Goal: Task Accomplishment & Management: Use online tool/utility

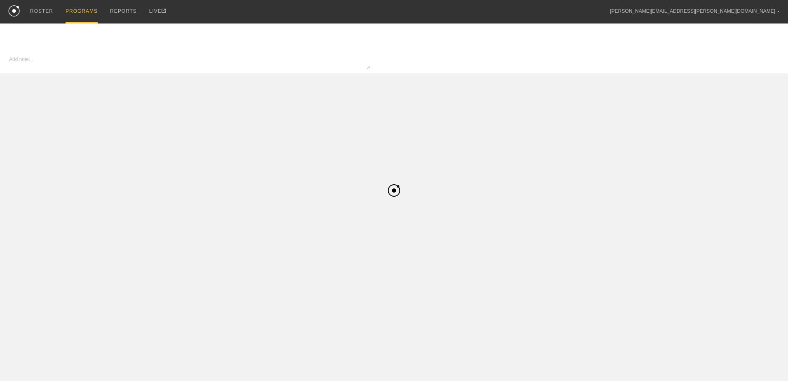
type input "Womens Basketball"
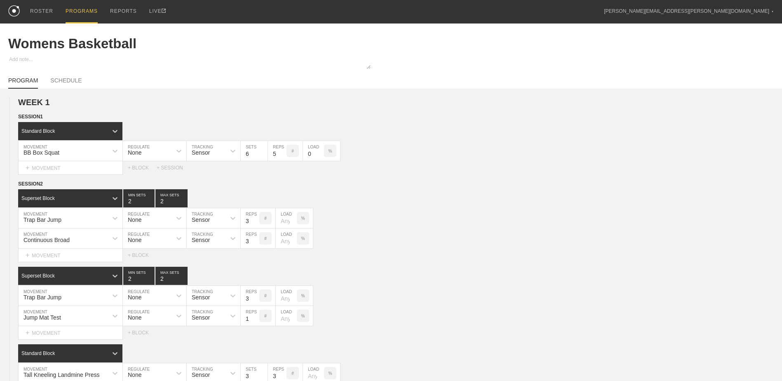
click at [70, 12] on div "PROGRAMS" at bounding box center [82, 12] width 32 height 24
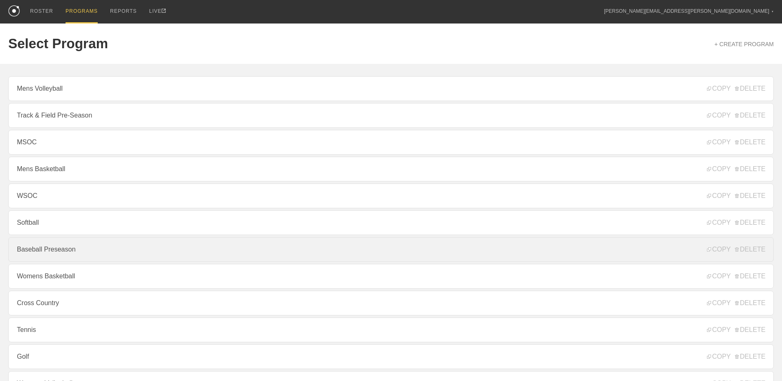
click at [177, 262] on link "Baseball Preseason" at bounding box center [391, 249] width 766 height 25
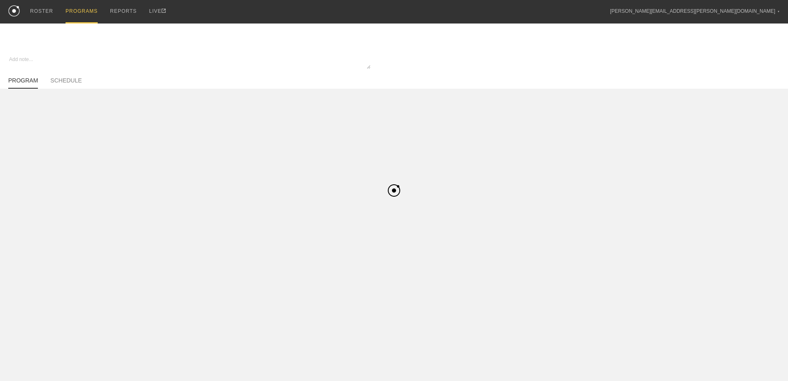
type textarea "x"
type input "Baseball Preseason"
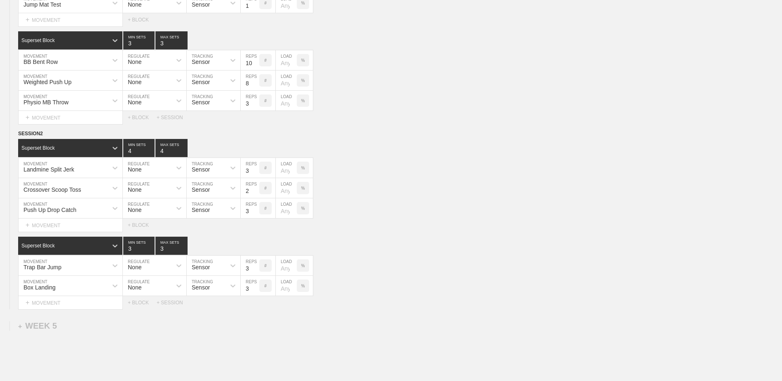
scroll to position [2014, 0]
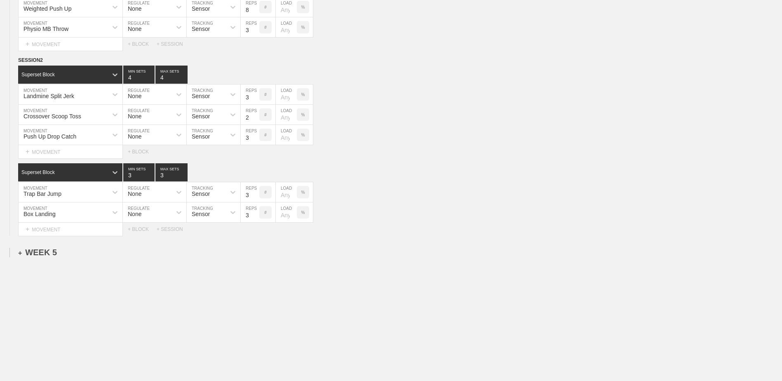
click at [48, 253] on div "+ WEEK 5" at bounding box center [37, 252] width 39 height 9
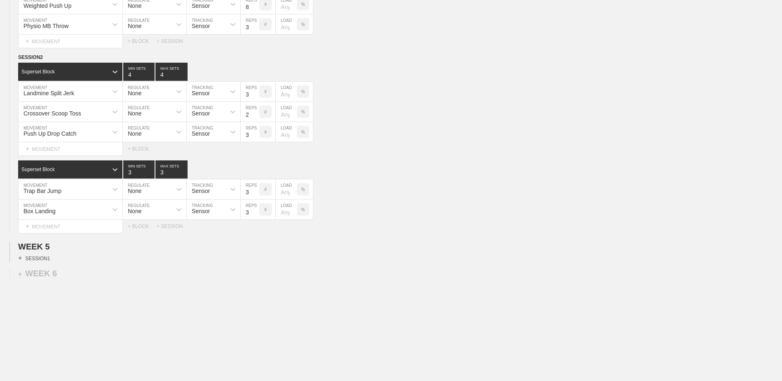
click at [36, 262] on div "+ SESSION 1" at bounding box center [34, 257] width 32 height 7
click at [57, 274] on div "+ BLOCK" at bounding box center [70, 272] width 104 height 13
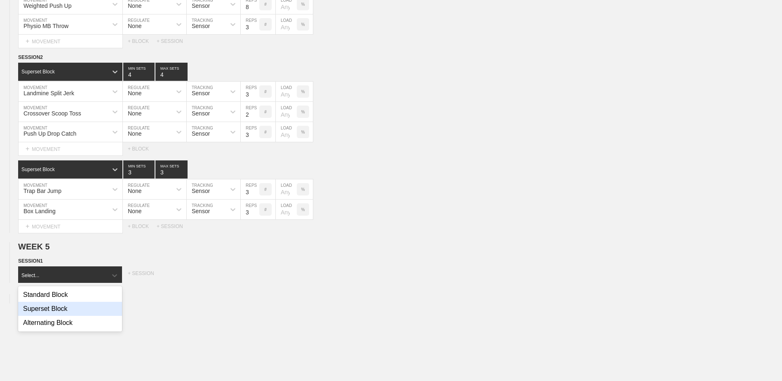
click at [67, 316] on div "Superset Block" at bounding box center [70, 309] width 104 height 14
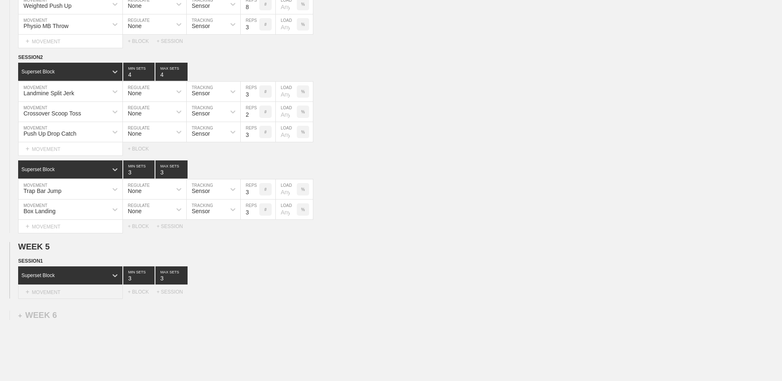
click at [66, 294] on div "+ MOVEMENT" at bounding box center [70, 292] width 105 height 14
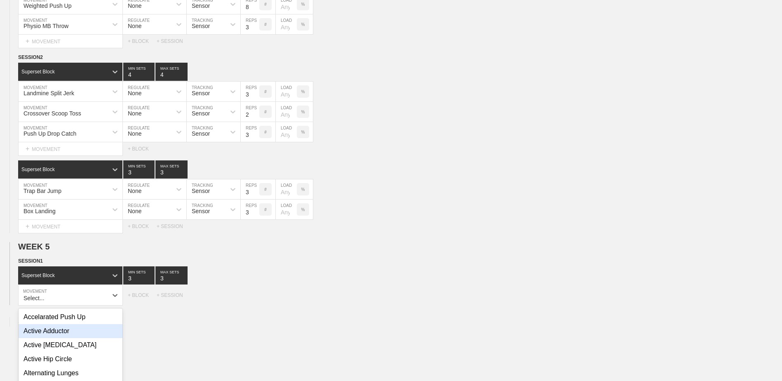
scroll to position [2072, 0]
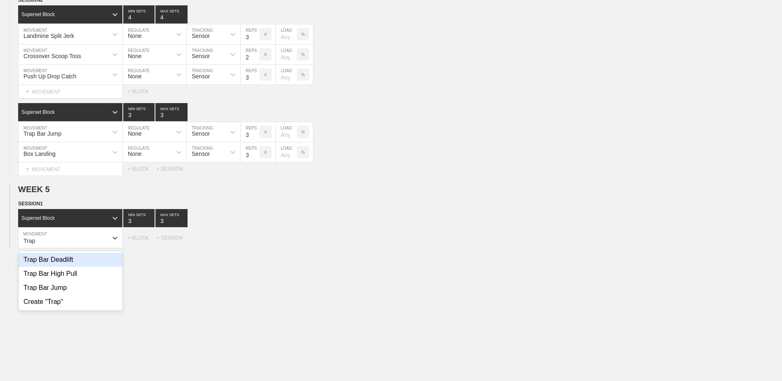
click at [83, 264] on div "Trap Bar Deadlift" at bounding box center [71, 260] width 104 height 14
type input "Trap"
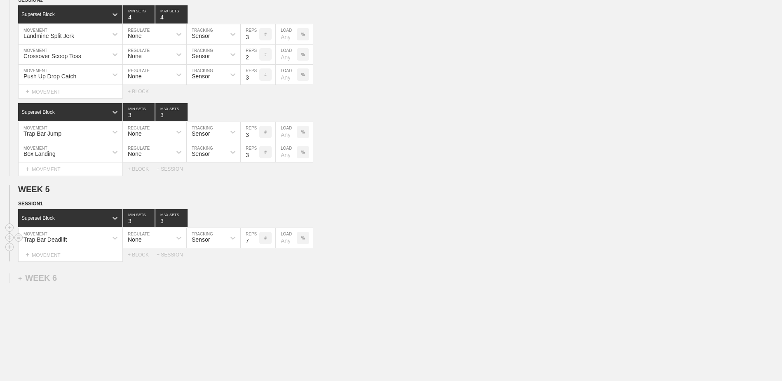
click at [255, 244] on input "7" at bounding box center [250, 238] width 19 height 20
click at [255, 244] on input "6" at bounding box center [250, 238] width 19 height 20
click at [255, 244] on input "5" at bounding box center [250, 238] width 19 height 20
click at [255, 244] on input "4" at bounding box center [250, 238] width 19 height 20
type input "3"
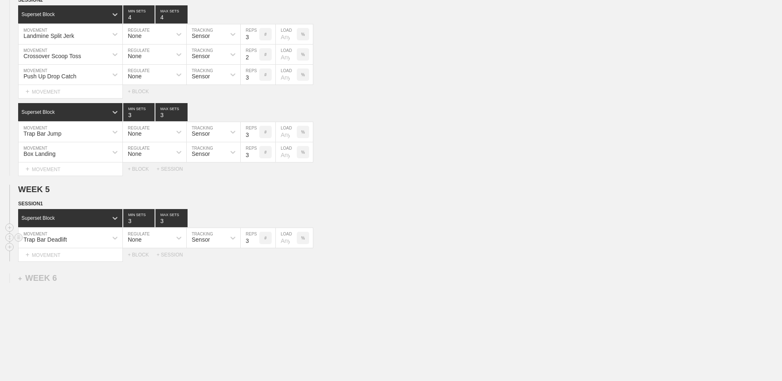
click at [255, 244] on input "3" at bounding box center [250, 238] width 19 height 20
click at [72, 262] on div "+ MOVEMENT" at bounding box center [70, 255] width 105 height 14
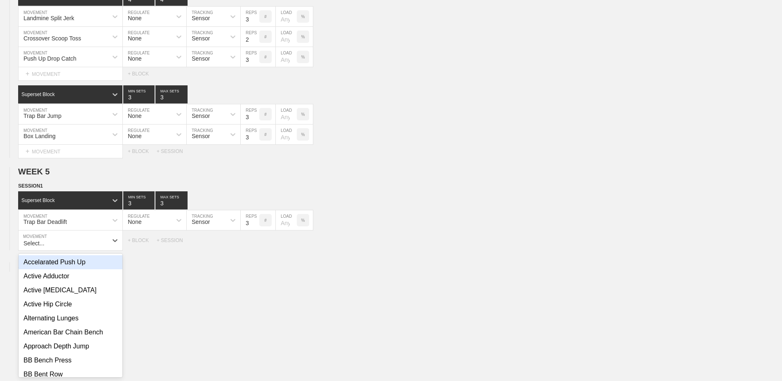
scroll to position [2092, 0]
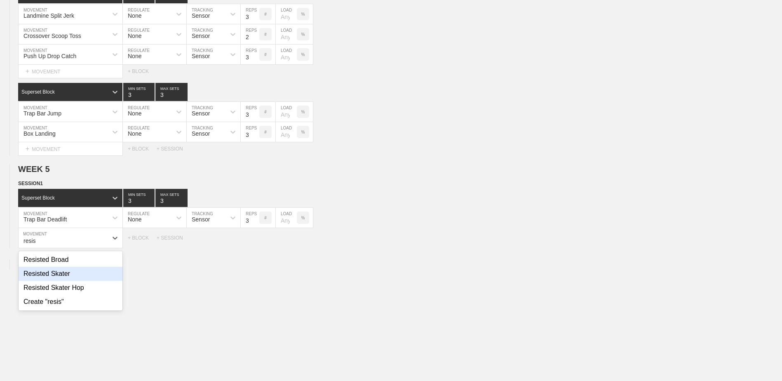
click at [88, 280] on div "Resisted Skater" at bounding box center [71, 274] width 104 height 14
type input "resis"
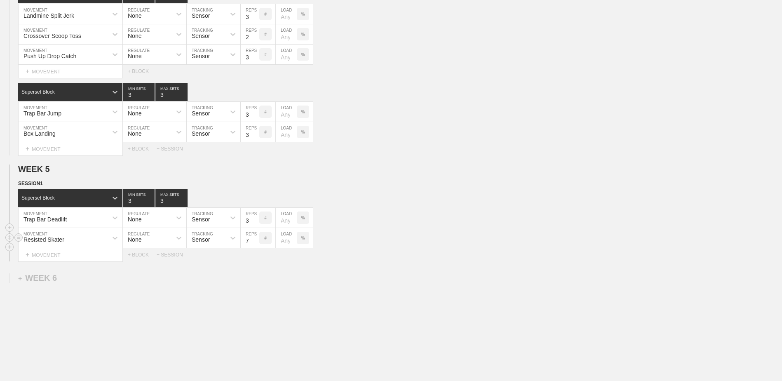
click at [256, 245] on input "7" at bounding box center [250, 238] width 19 height 20
click at [256, 245] on input "6" at bounding box center [250, 238] width 19 height 20
click at [256, 245] on input "5" at bounding box center [250, 238] width 19 height 20
click at [256, 245] on input "4" at bounding box center [250, 238] width 19 height 20
type input "3"
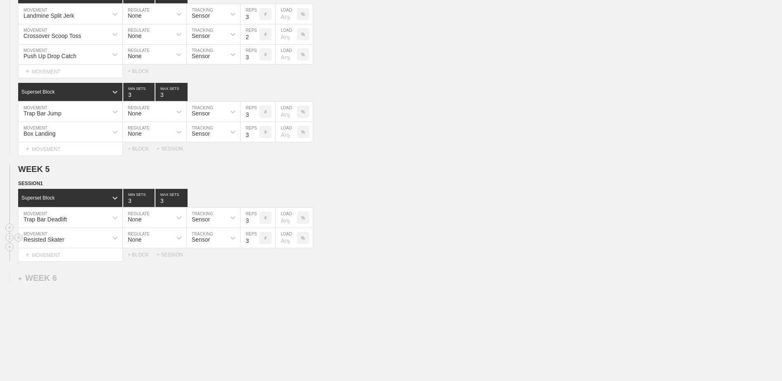
click at [256, 245] on input "3" at bounding box center [250, 238] width 19 height 20
click at [143, 256] on div "+ BLOCK" at bounding box center [142, 255] width 29 height 6
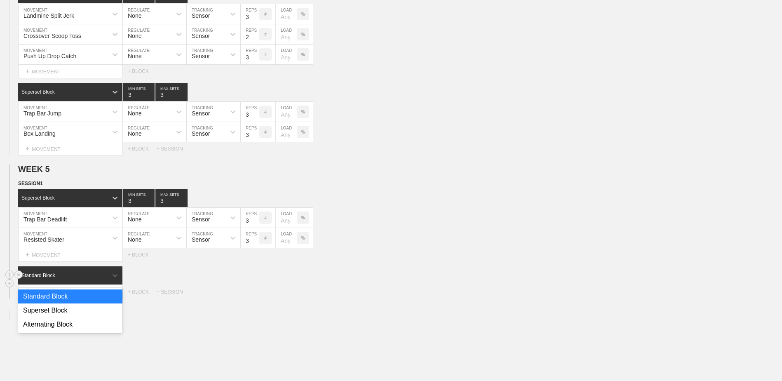
click at [73, 275] on div "Standard Block" at bounding box center [62, 275] width 89 height 7
click at [69, 318] on div "Superset Block" at bounding box center [70, 311] width 104 height 14
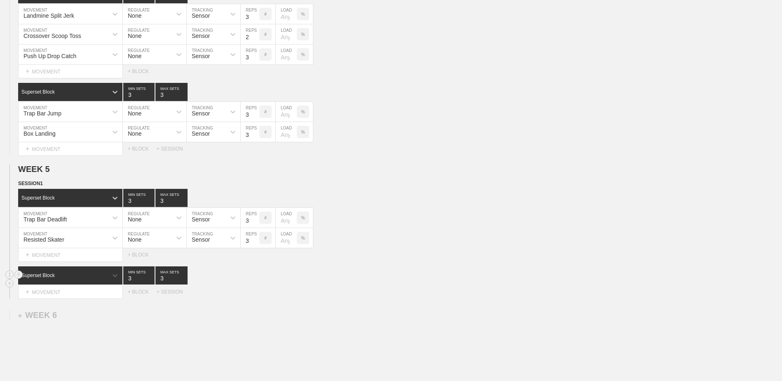
click at [69, 288] on div "option Superset Block, selected. 0 results available. Select is focused ,type t…" at bounding box center [391, 282] width 782 height 32
click at [70, 289] on div "+ MOVEMENT" at bounding box center [70, 292] width 105 height 14
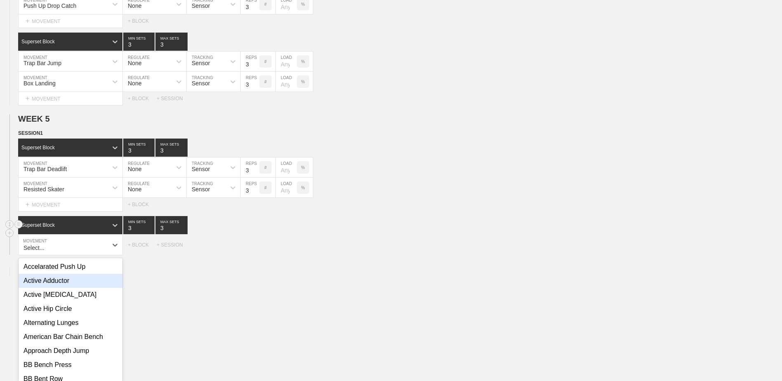
scroll to position [2149, 0]
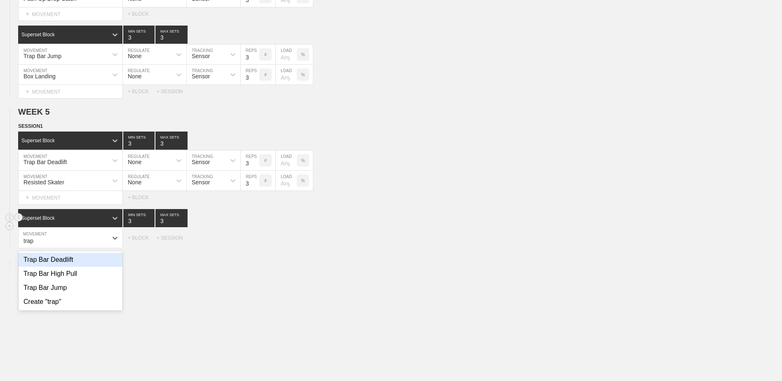
type input "trap"
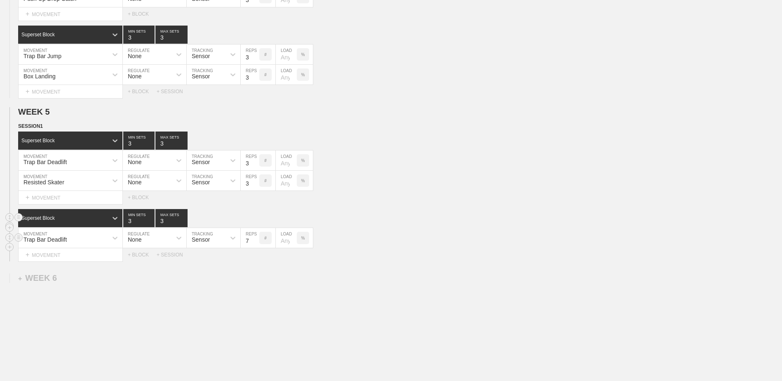
click at [255, 246] on input "7" at bounding box center [250, 238] width 19 height 20
click at [255, 246] on input "6" at bounding box center [250, 238] width 19 height 20
click at [255, 246] on input "5" at bounding box center [250, 238] width 19 height 20
click at [255, 246] on input "4" at bounding box center [250, 238] width 19 height 20
type input "3"
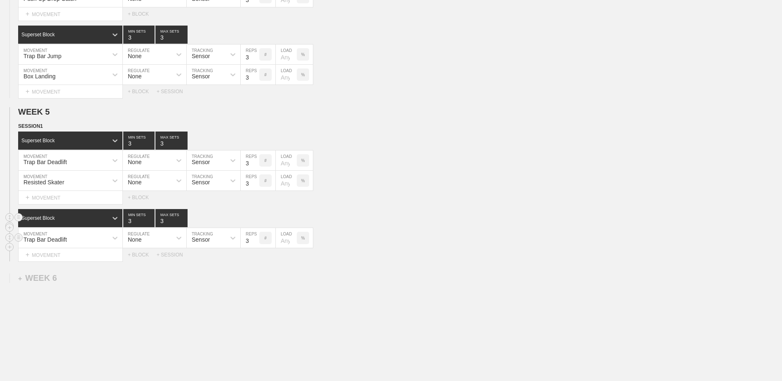
click at [254, 247] on input "3" at bounding box center [250, 238] width 19 height 20
click at [77, 259] on div "+ MOVEMENT" at bounding box center [70, 255] width 105 height 14
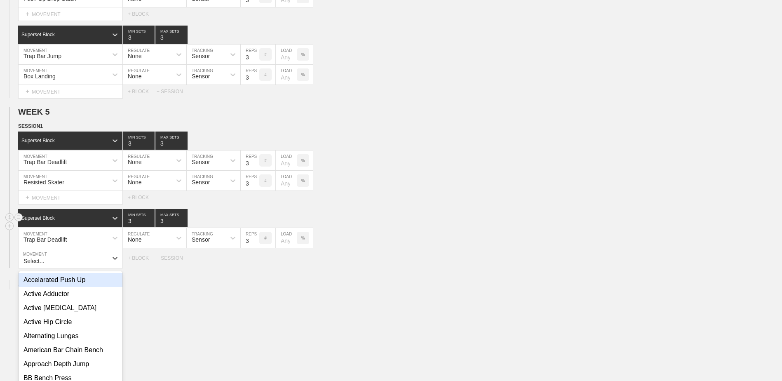
scroll to position [2169, 0]
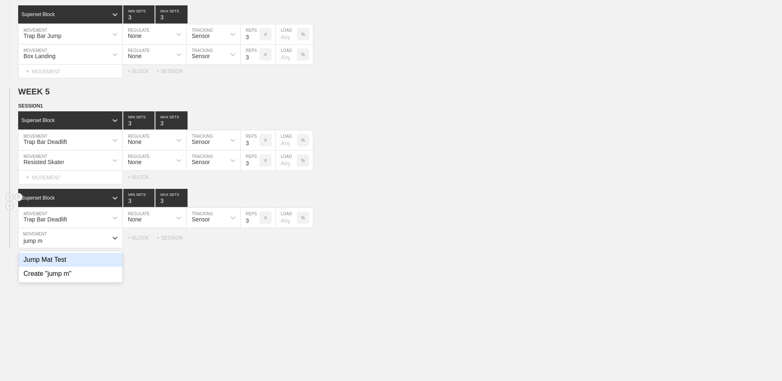
click at [77, 259] on div "Jump Mat Test" at bounding box center [71, 260] width 104 height 14
type input "jump m"
click at [254, 245] on input "7" at bounding box center [250, 238] width 19 height 20
click at [254, 245] on input "6" at bounding box center [250, 238] width 19 height 20
click at [254, 245] on input "5" at bounding box center [250, 238] width 19 height 20
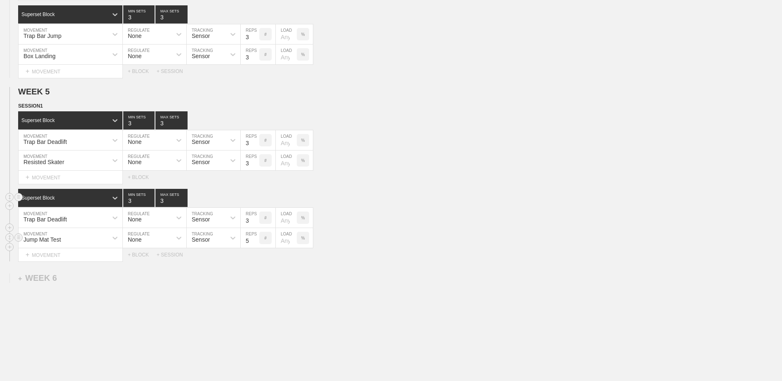
click at [254, 245] on input "4" at bounding box center [250, 238] width 19 height 20
click at [254, 245] on input "3" at bounding box center [250, 238] width 19 height 20
click at [254, 245] on input "2" at bounding box center [250, 238] width 19 height 20
type input "1"
click at [254, 245] on input "1" at bounding box center [250, 238] width 19 height 20
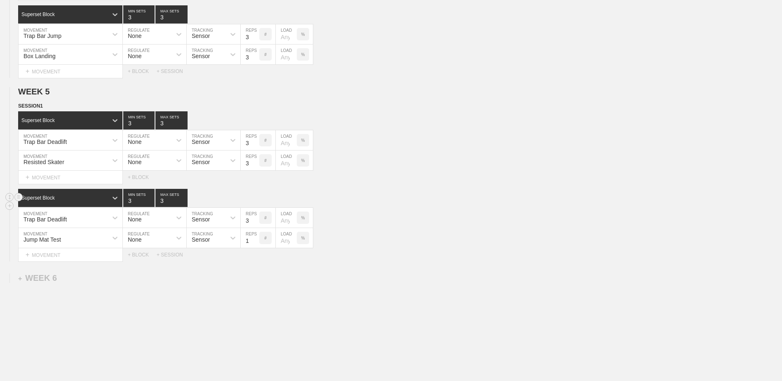
click at [143, 258] on div "+ BLOCK" at bounding box center [142, 255] width 29 height 6
click at [83, 273] on div "Standard Block" at bounding box center [70, 275] width 104 height 18
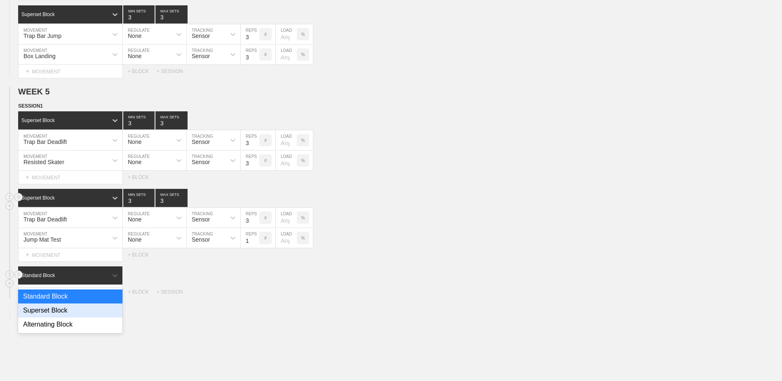
click at [80, 310] on div "Superset Block" at bounding box center [70, 311] width 104 height 14
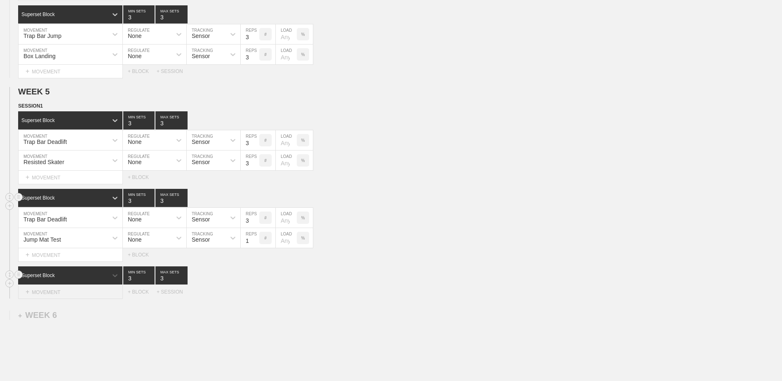
click at [77, 293] on div "+ MOVEMENT" at bounding box center [70, 292] width 105 height 14
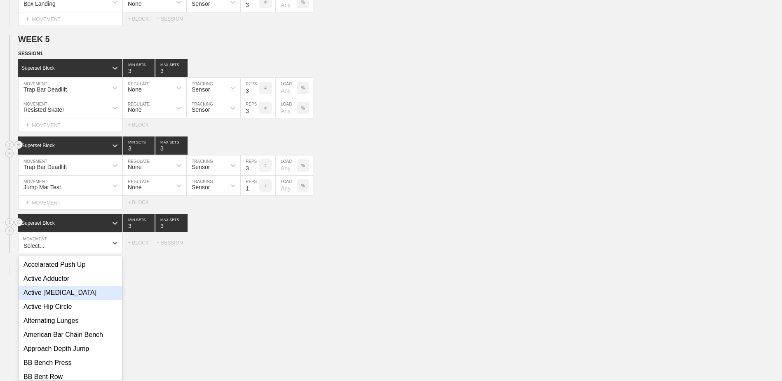
scroll to position [2227, 0]
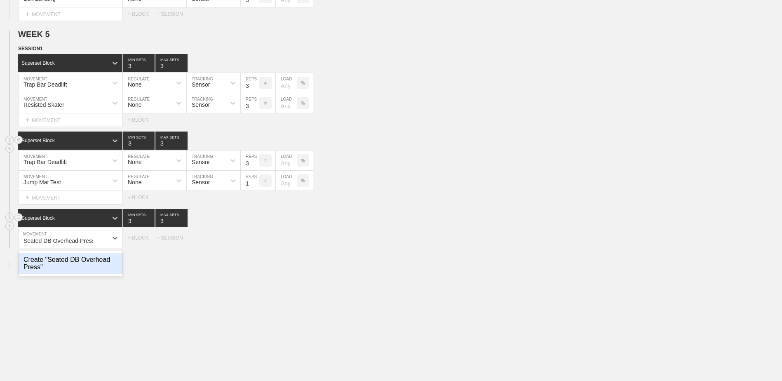
click at [92, 273] on div "Create "Seated DB Overhead Press"" at bounding box center [71, 263] width 104 height 21
type input "Seated DB Overhead Press"
click at [65, 261] on div "+ MOVEMENT" at bounding box center [70, 255] width 105 height 14
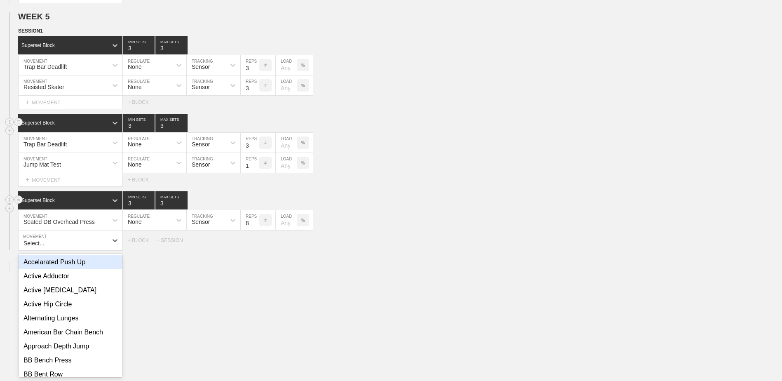
scroll to position [2247, 0]
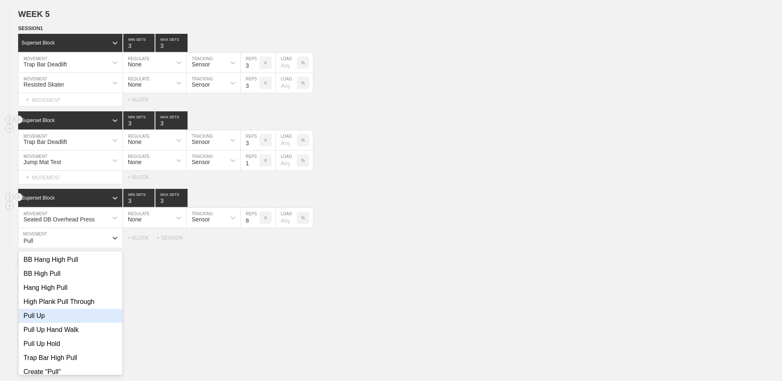
click at [78, 316] on div "Pull Up" at bounding box center [71, 316] width 104 height 14
type input "Pull"
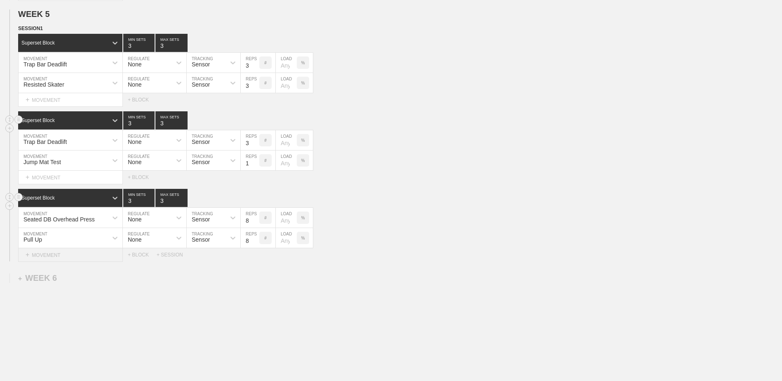
click at [70, 260] on div "+ MOVEMENT" at bounding box center [70, 255] width 105 height 14
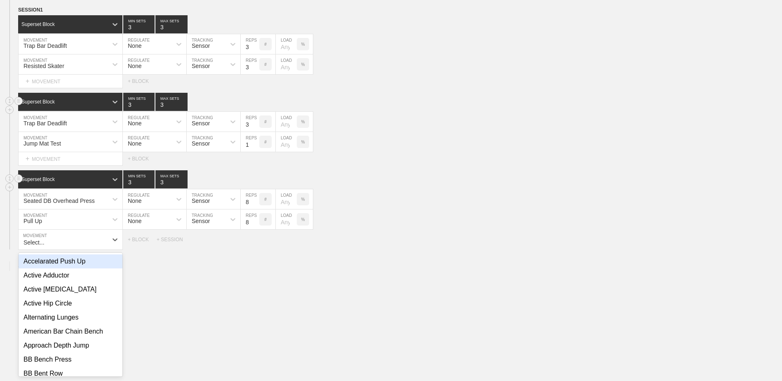
scroll to position [2267, 0]
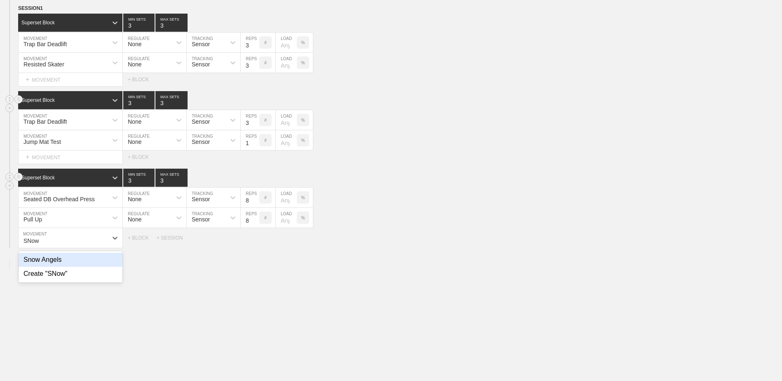
click at [70, 260] on div "Snow Angels" at bounding box center [71, 260] width 104 height 14
type input "SNow"
click at [256, 240] on input "9" at bounding box center [250, 238] width 19 height 20
type input "10"
click at [256, 240] on input "10" at bounding box center [250, 238] width 19 height 20
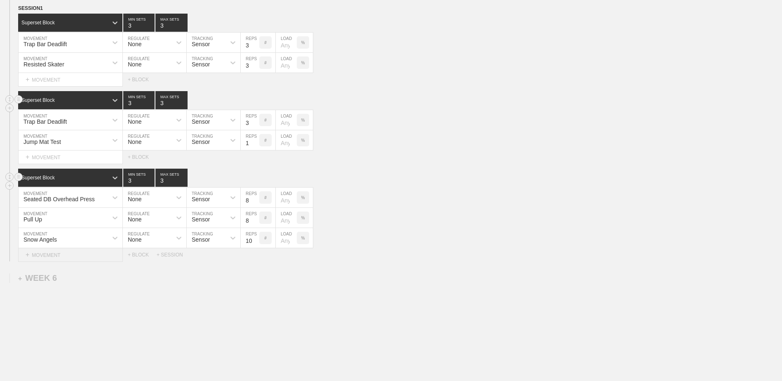
click at [72, 260] on div "+ MOVEMENT" at bounding box center [70, 255] width 105 height 14
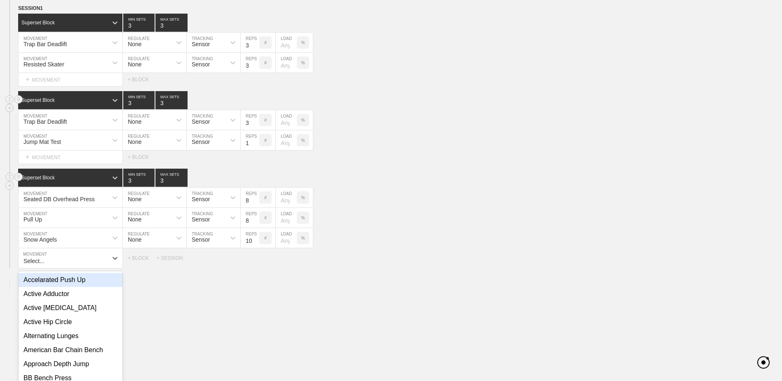
scroll to position [2287, 0]
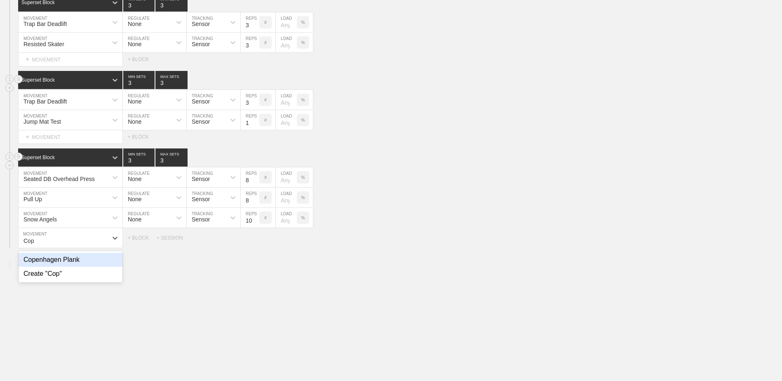
click at [72, 260] on div "Copenhagen Plank" at bounding box center [71, 260] width 104 height 14
type input "Cop"
click at [255, 237] on input "8" at bounding box center [250, 238] width 19 height 20
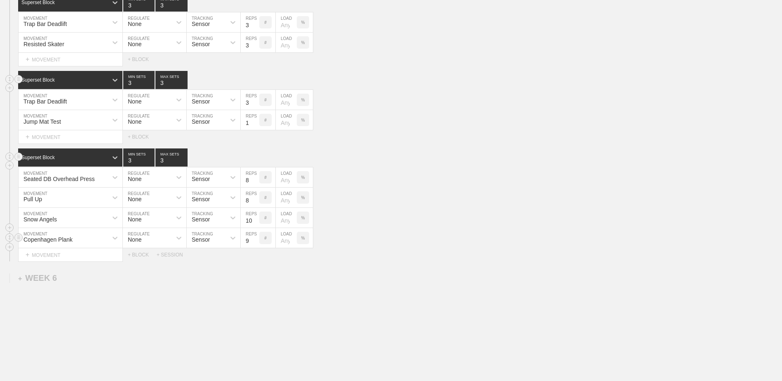
click at [256, 242] on input "9" at bounding box center [250, 238] width 19 height 20
click at [256, 242] on input "10" at bounding box center [250, 238] width 19 height 20
click at [256, 242] on input "11" at bounding box center [250, 238] width 19 height 20
click at [256, 242] on input "12" at bounding box center [250, 238] width 19 height 20
click at [256, 242] on input "13" at bounding box center [250, 238] width 19 height 20
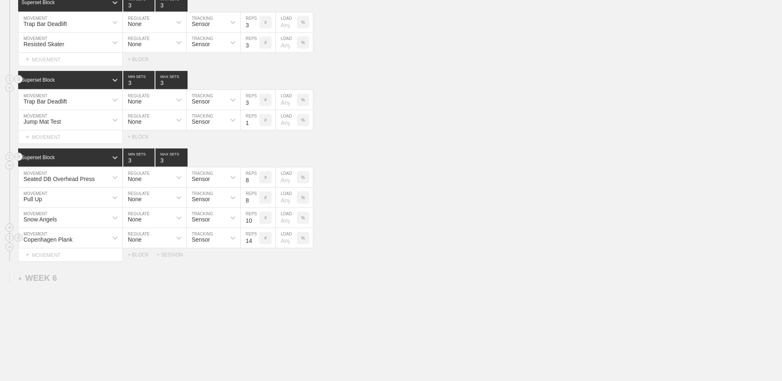
click at [256, 242] on input "14" at bounding box center [250, 238] width 19 height 20
click at [256, 242] on input "15" at bounding box center [250, 238] width 19 height 20
click at [256, 242] on input "16" at bounding box center [250, 238] width 19 height 20
click at [256, 242] on input "17" at bounding box center [250, 238] width 19 height 20
click at [256, 242] on input "18" at bounding box center [250, 238] width 19 height 20
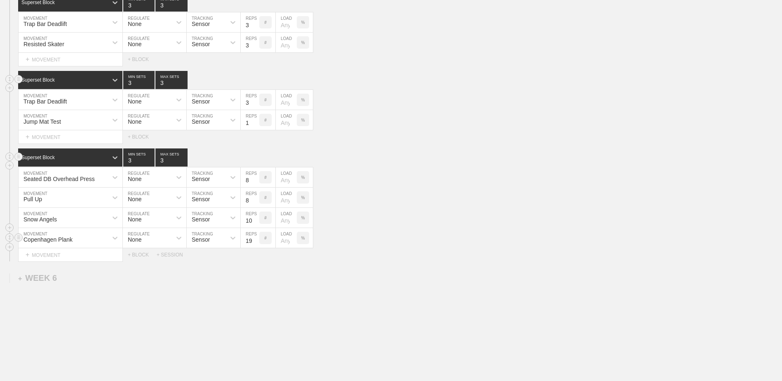
click at [256, 242] on input "19" at bounding box center [250, 238] width 19 height 20
type input "20"
click at [256, 242] on input "20" at bounding box center [250, 238] width 19 height 20
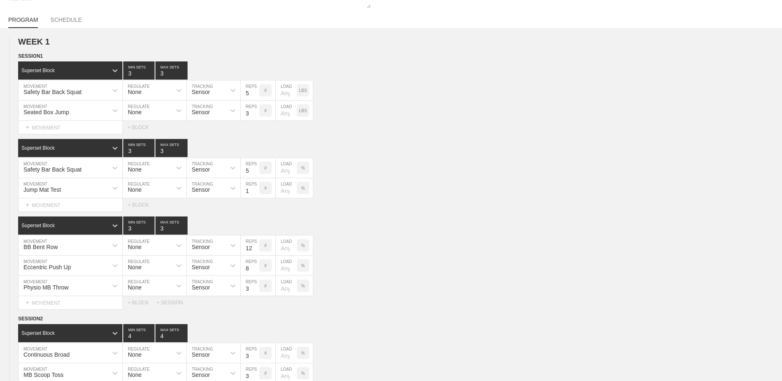
scroll to position [0, 0]
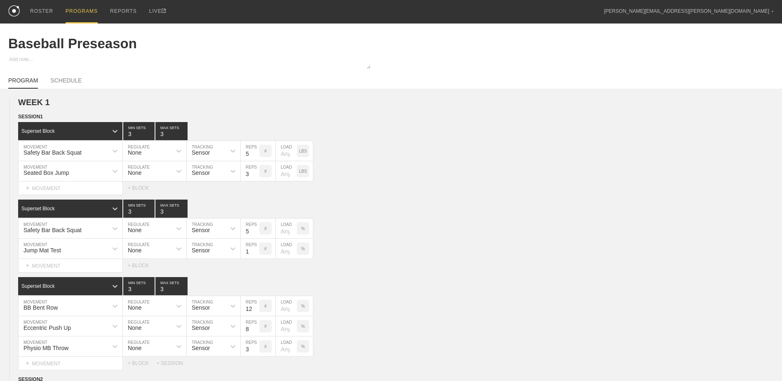
click at [73, 9] on div "PROGRAMS" at bounding box center [82, 12] width 32 height 24
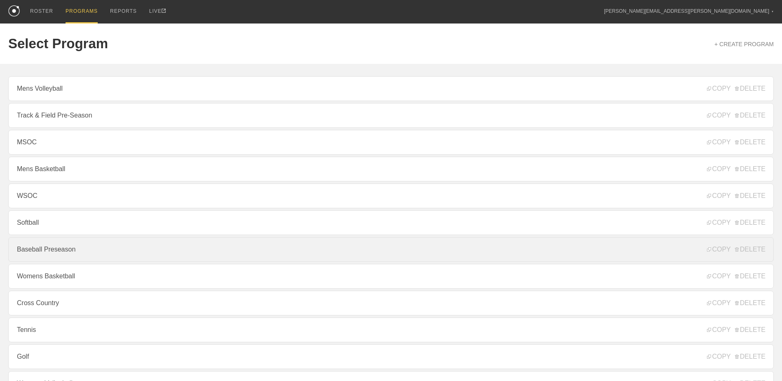
scroll to position [41, 0]
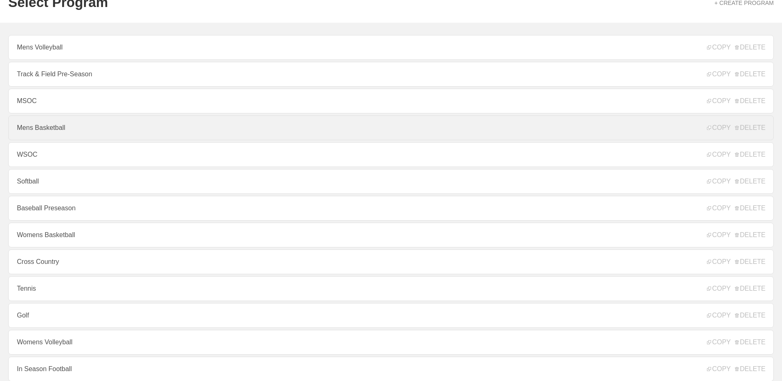
click at [112, 132] on link "Mens Basketball" at bounding box center [391, 127] width 766 height 25
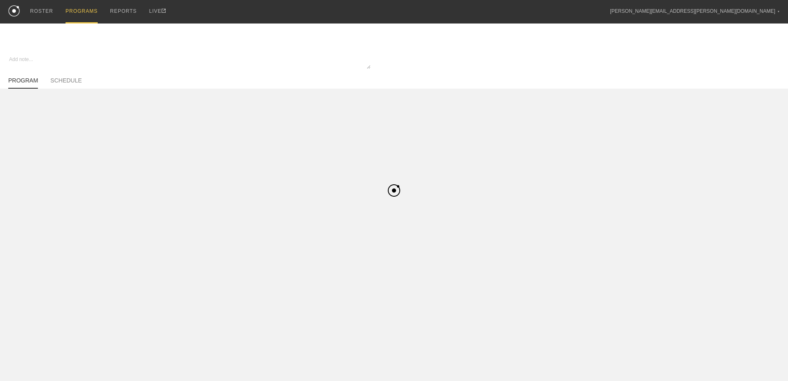
type textarea "x"
type input "Mens Basketball"
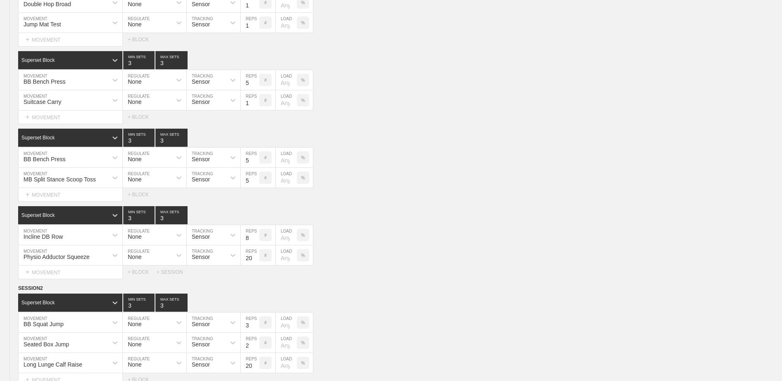
scroll to position [1694, 0]
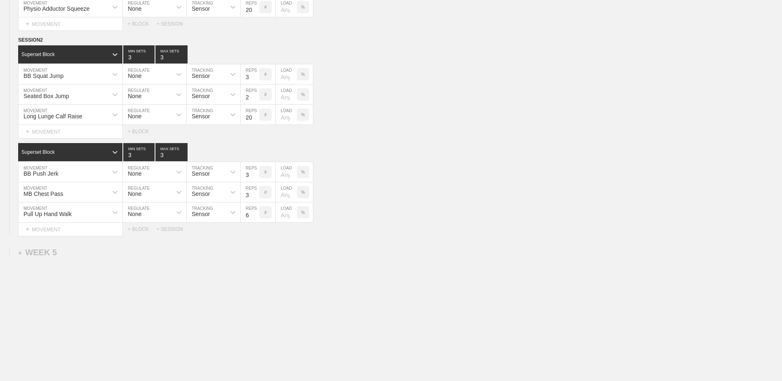
click at [44, 251] on div "+ WEEK 5" at bounding box center [37, 252] width 39 height 9
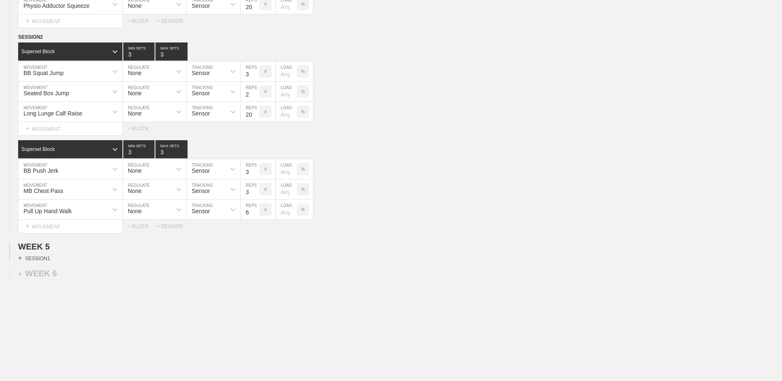
click at [41, 261] on div "+ SESSION 1" at bounding box center [34, 257] width 32 height 7
click at [95, 275] on div "+ BLOCK" at bounding box center [70, 272] width 104 height 13
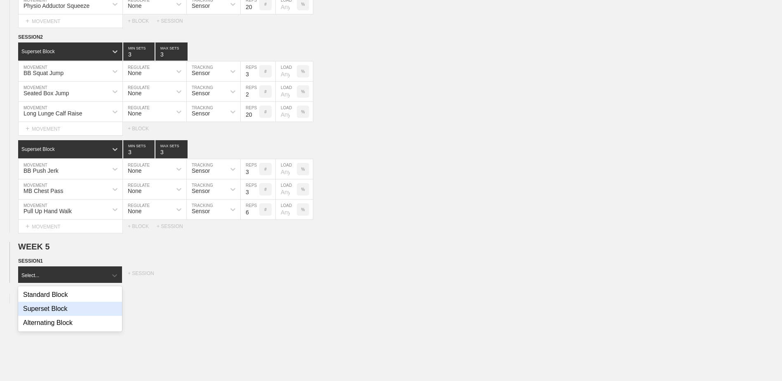
click at [82, 312] on div "Superset Block" at bounding box center [70, 309] width 104 height 14
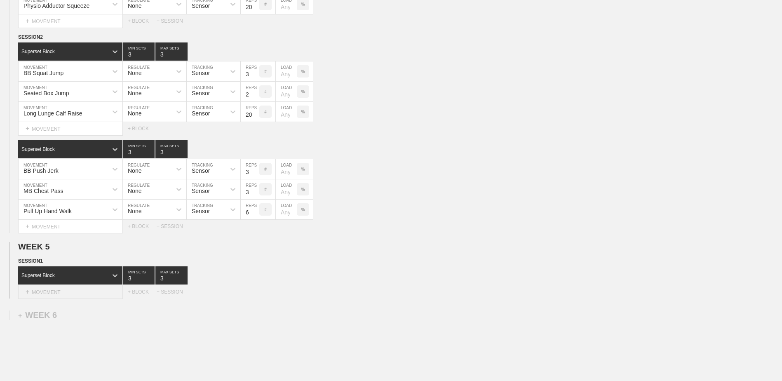
click at [80, 294] on div "+ MOVEMENT" at bounding box center [70, 292] width 105 height 14
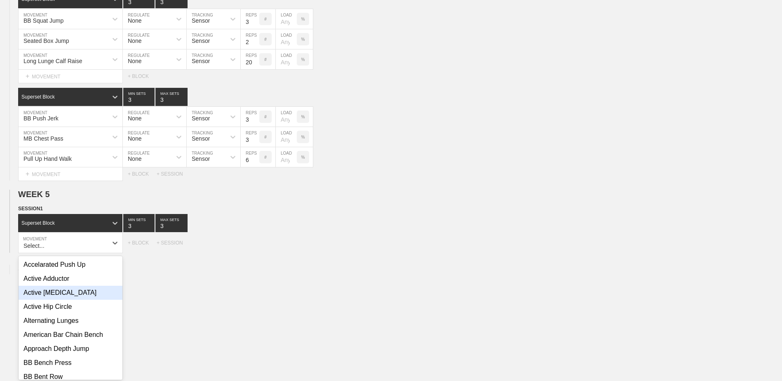
scroll to position [1752, 0]
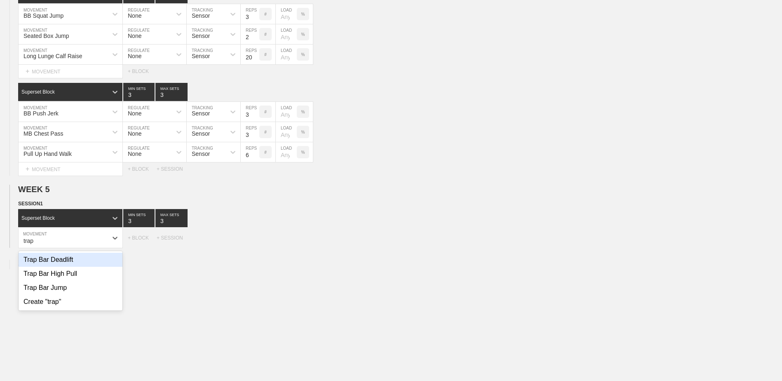
click at [97, 267] on div "Trap Bar Deadlift" at bounding box center [71, 260] width 104 height 14
type input "trap"
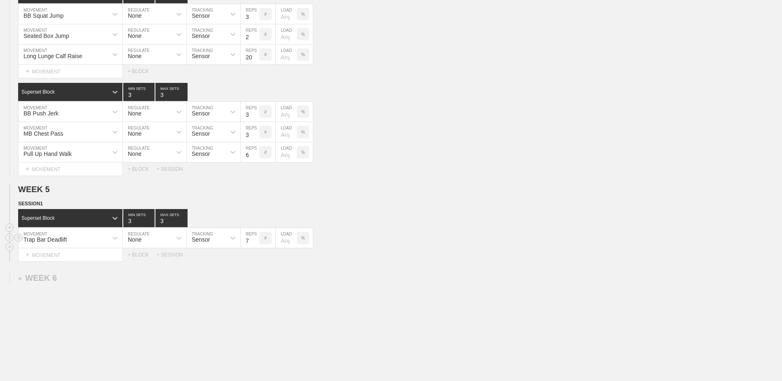
click at [256, 245] on input "7" at bounding box center [250, 238] width 19 height 20
click at [256, 245] on input "6" at bounding box center [250, 238] width 19 height 20
click at [256, 245] on input "5" at bounding box center [250, 238] width 19 height 20
click at [256, 245] on input "4" at bounding box center [250, 238] width 19 height 20
type input "3"
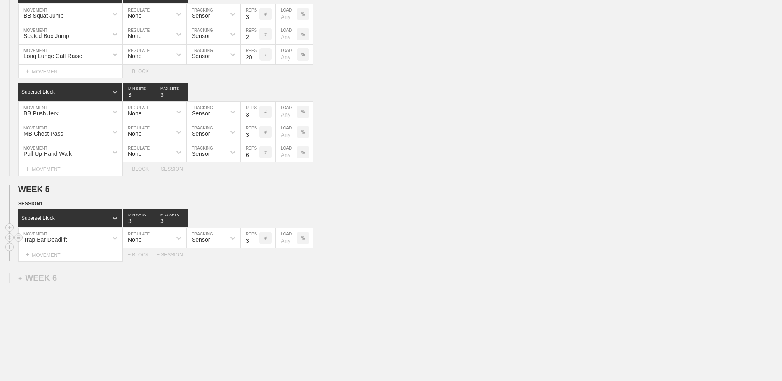
click at [256, 245] on input "3" at bounding box center [250, 238] width 19 height 20
click at [76, 261] on div "+ MOVEMENT" at bounding box center [70, 255] width 105 height 14
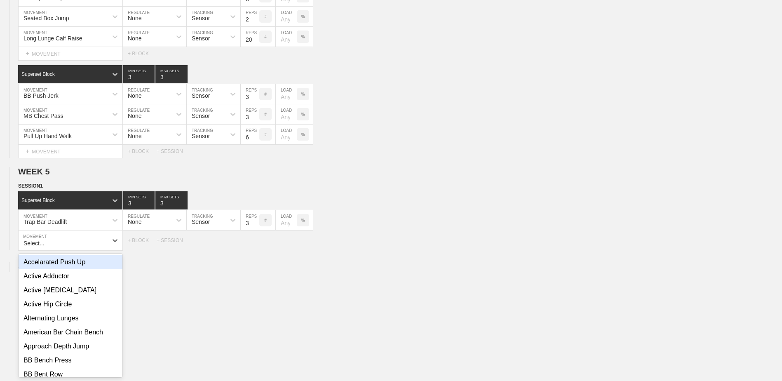
scroll to position [1772, 0]
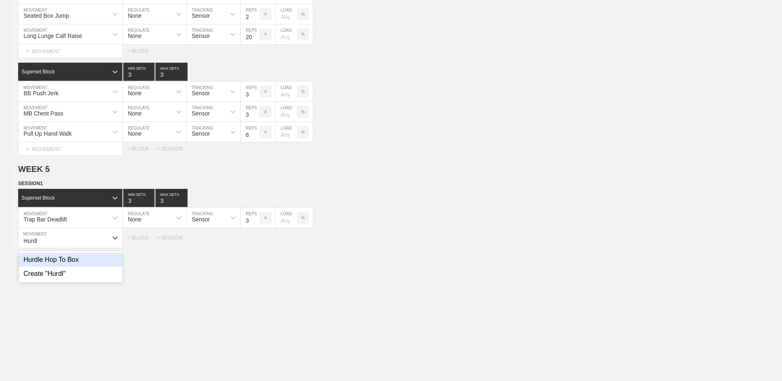
click at [76, 261] on div "Hurdle Hop To Box" at bounding box center [71, 260] width 104 height 14
type input "Hurdl"
click at [255, 244] on input "7" at bounding box center [250, 238] width 19 height 20
click at [255, 244] on input "6" at bounding box center [250, 238] width 19 height 20
click at [255, 244] on input "5" at bounding box center [250, 238] width 19 height 20
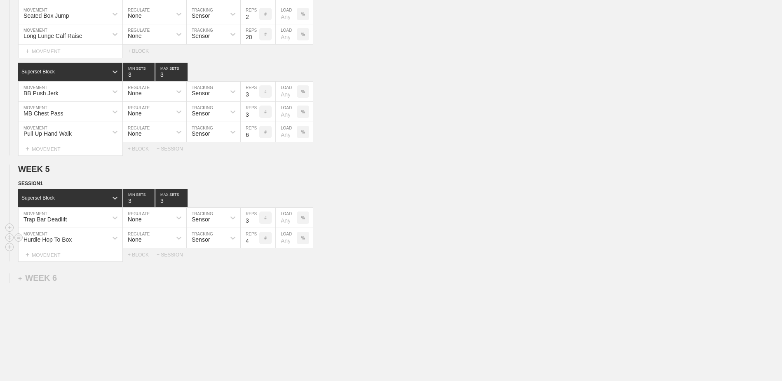
click at [255, 244] on input "4" at bounding box center [250, 238] width 19 height 20
click at [255, 244] on input "3" at bounding box center [250, 238] width 19 height 20
click at [255, 244] on input "2" at bounding box center [250, 238] width 19 height 20
type input "1"
click at [255, 244] on input "1" at bounding box center [250, 238] width 19 height 20
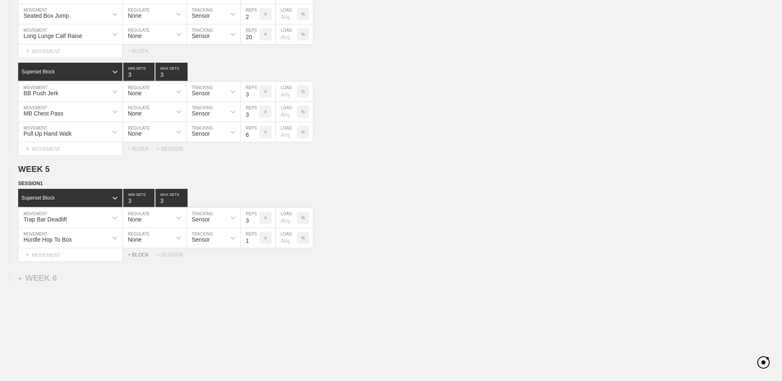
click at [139, 258] on div "+ BLOCK" at bounding box center [142, 255] width 29 height 6
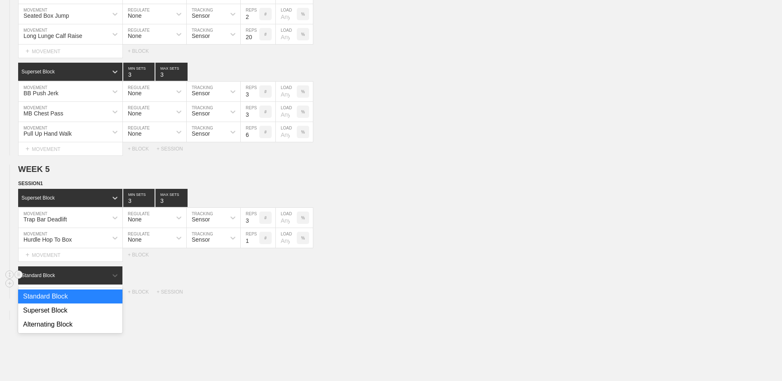
click at [84, 276] on div "Standard Block" at bounding box center [62, 275] width 89 height 7
click at [72, 311] on div "Superset Block" at bounding box center [70, 311] width 104 height 14
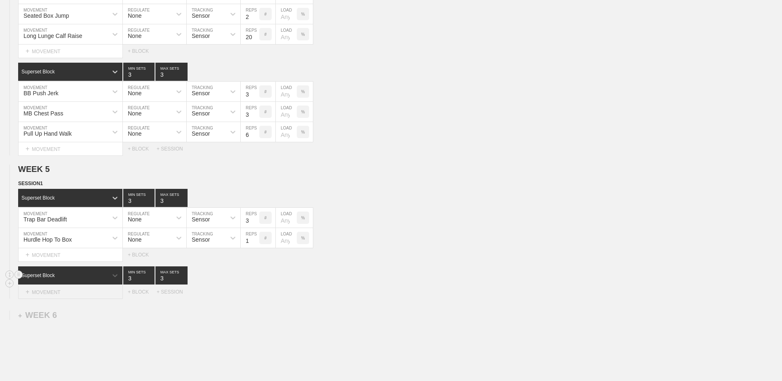
click at [65, 298] on div "+ MOVEMENT" at bounding box center [70, 292] width 105 height 14
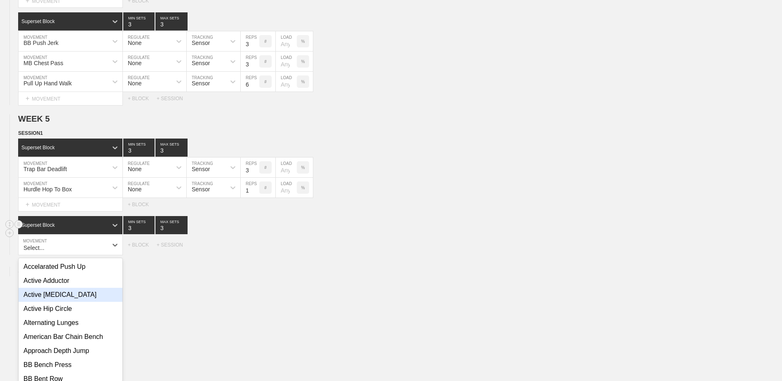
scroll to position [1829, 0]
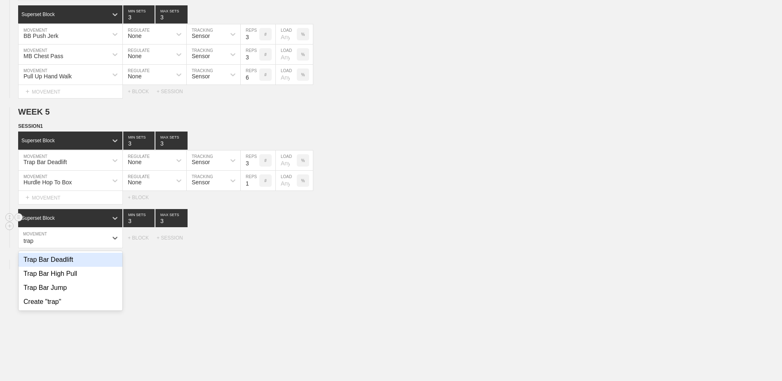
click at [68, 267] on div "Trap Bar Deadlift" at bounding box center [71, 260] width 104 height 14
type input "trap"
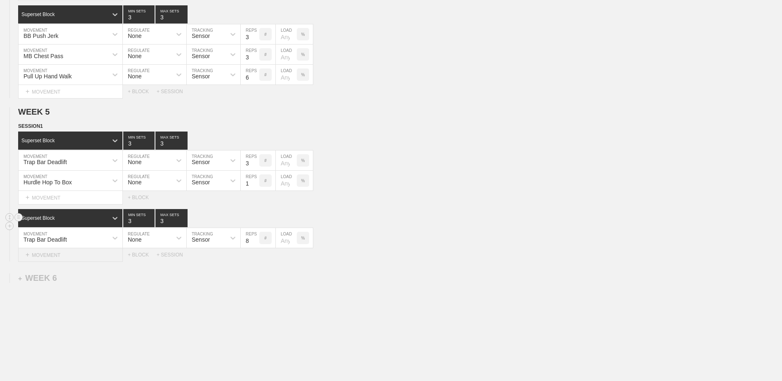
click at [68, 259] on div "+ MOVEMENT" at bounding box center [70, 255] width 105 height 14
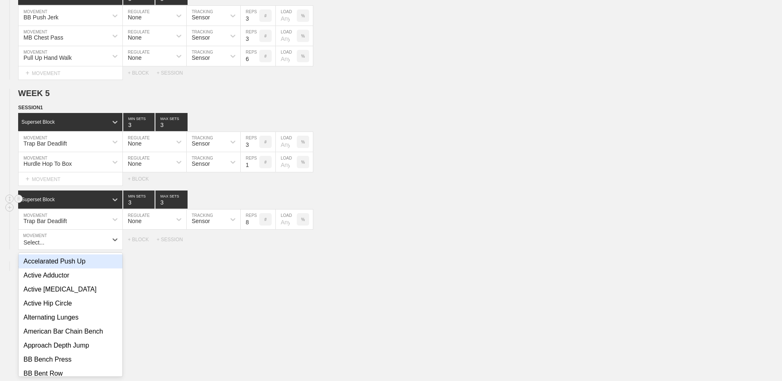
scroll to position [1849, 0]
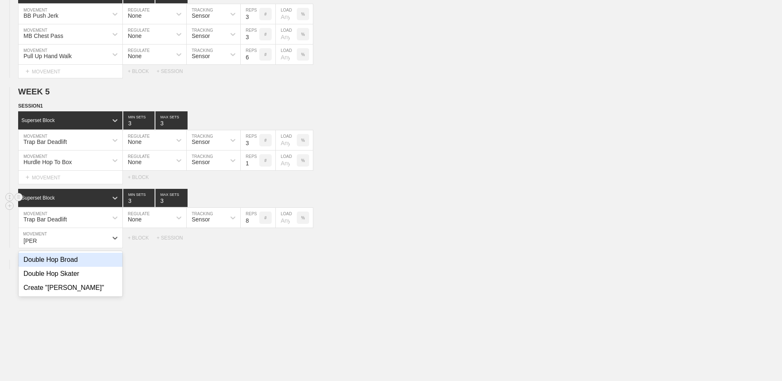
click at [68, 259] on div "Double Hop Broad" at bounding box center [71, 260] width 104 height 14
type input "[PERSON_NAME]"
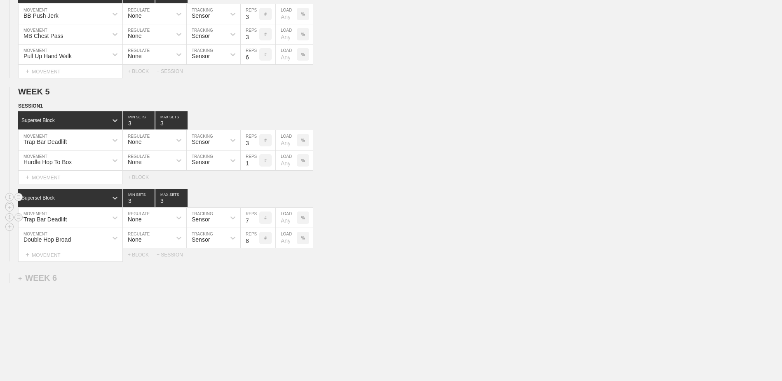
click at [256, 225] on input "7" at bounding box center [250, 218] width 19 height 20
click at [256, 226] on input "6" at bounding box center [250, 218] width 19 height 20
click at [256, 226] on input "5" at bounding box center [250, 218] width 19 height 20
click at [255, 226] on input "4" at bounding box center [250, 218] width 19 height 20
click at [255, 226] on input "3" at bounding box center [250, 218] width 19 height 20
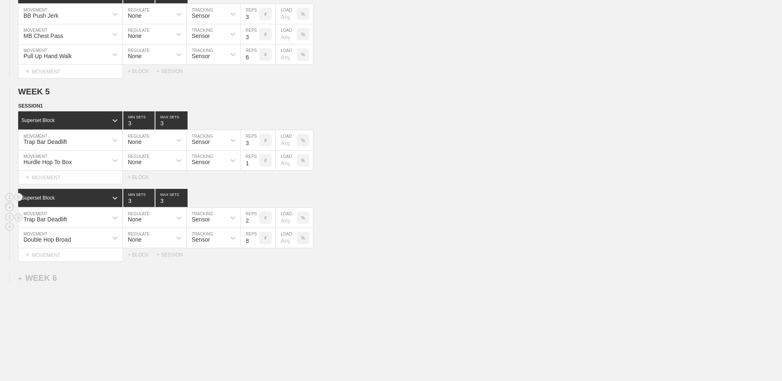
click at [255, 226] on input "2" at bounding box center [250, 218] width 19 height 20
type input "3"
click at [255, 222] on input "3" at bounding box center [250, 218] width 19 height 20
click at [256, 245] on input "7" at bounding box center [250, 238] width 19 height 20
click at [256, 245] on input "6" at bounding box center [250, 238] width 19 height 20
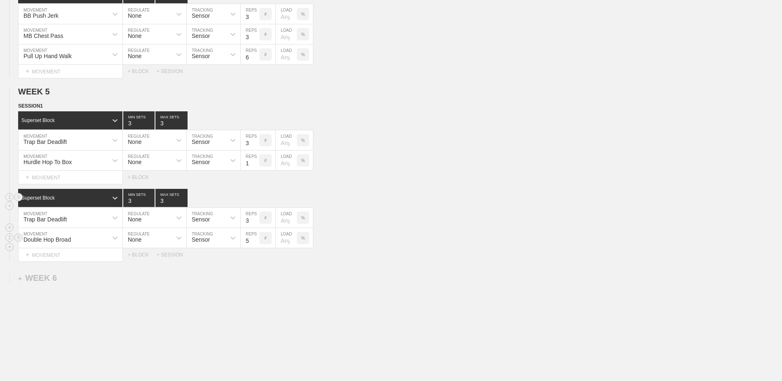
click at [256, 245] on input "5" at bounding box center [250, 238] width 19 height 20
click at [256, 245] on input "4" at bounding box center [250, 238] width 19 height 20
click at [256, 245] on input "3" at bounding box center [250, 238] width 19 height 20
click at [256, 245] on input "2" at bounding box center [250, 238] width 19 height 20
type input "1"
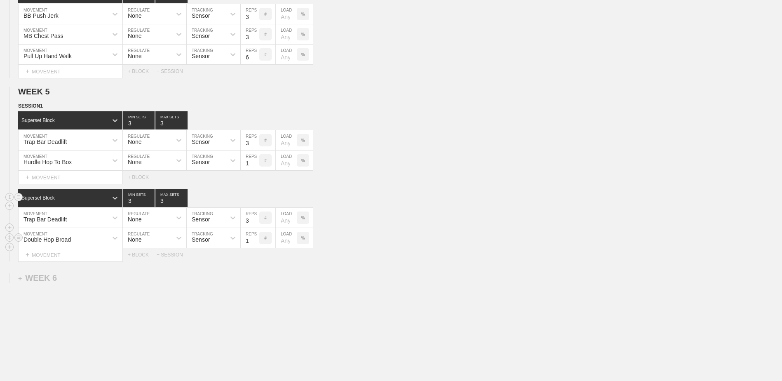
click at [256, 245] on input "1" at bounding box center [250, 238] width 19 height 20
click at [98, 257] on div "+ MOVEMENT" at bounding box center [70, 255] width 105 height 14
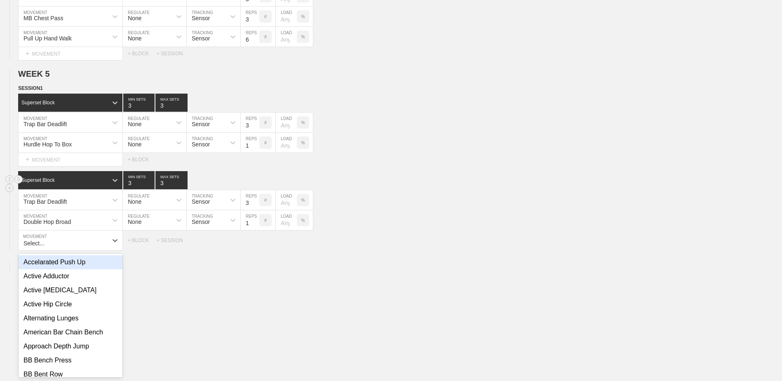
scroll to position [1870, 0]
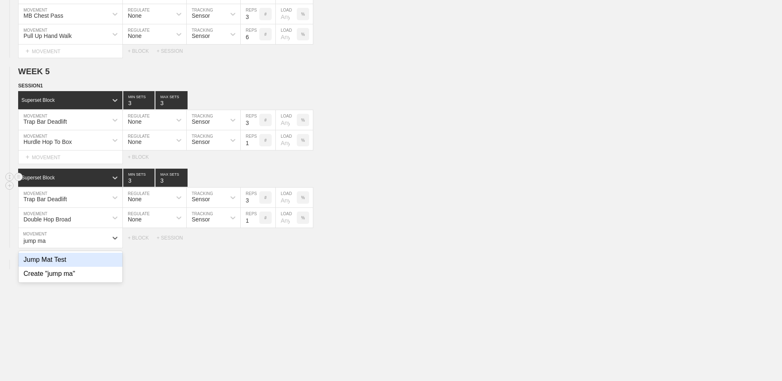
click at [99, 264] on div "Jump Mat Test" at bounding box center [71, 260] width 104 height 14
type input "jump ma"
click at [256, 245] on input "7" at bounding box center [250, 238] width 19 height 20
click at [256, 245] on input "6" at bounding box center [250, 238] width 19 height 20
click at [256, 245] on input "5" at bounding box center [250, 238] width 19 height 20
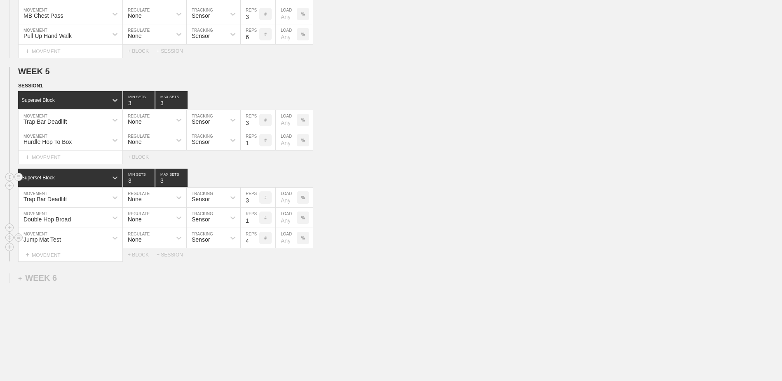
click at [256, 245] on input "4" at bounding box center [250, 238] width 19 height 20
click at [256, 245] on input "3" at bounding box center [250, 238] width 19 height 20
click at [256, 245] on input "2" at bounding box center [250, 238] width 19 height 20
click at [256, 245] on input "1" at bounding box center [250, 238] width 19 height 20
type input "1"
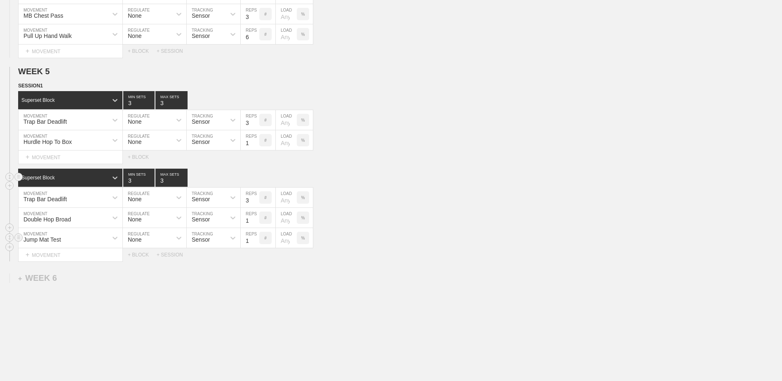
click at [256, 245] on input "1" at bounding box center [250, 238] width 19 height 20
click at [140, 258] on div "+ BLOCK" at bounding box center [142, 255] width 29 height 6
click at [69, 276] on div "Standard Block" at bounding box center [62, 275] width 89 height 7
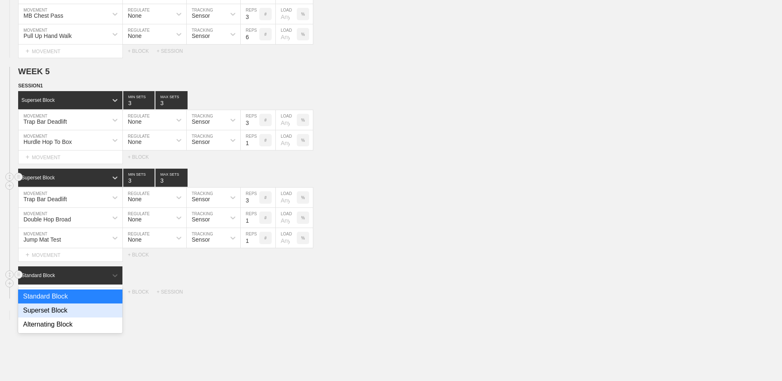
click at [73, 310] on div "Superset Block" at bounding box center [70, 311] width 104 height 14
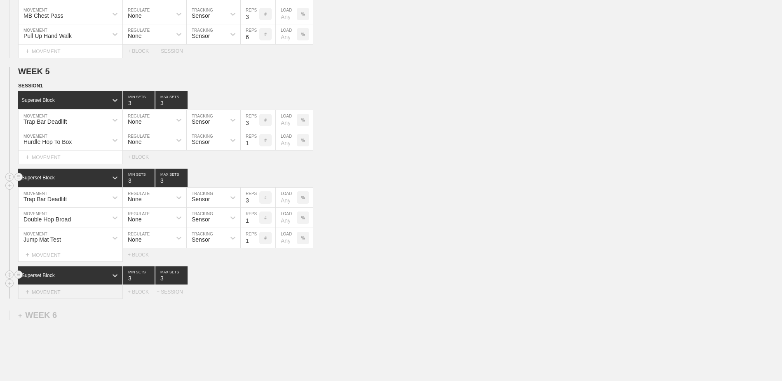
click at [68, 298] on div "+ MOVEMENT" at bounding box center [70, 292] width 105 height 14
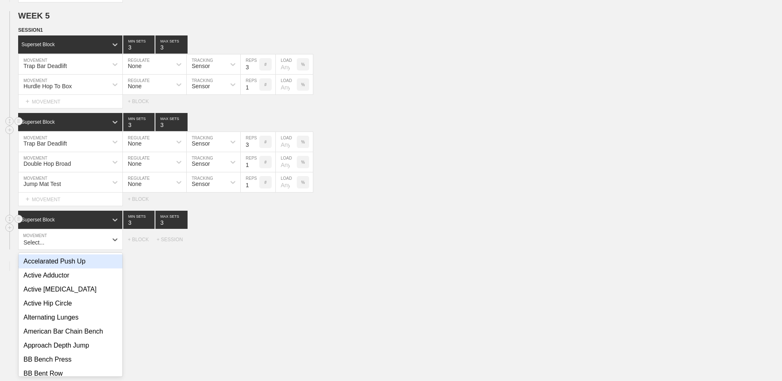
scroll to position [1927, 0]
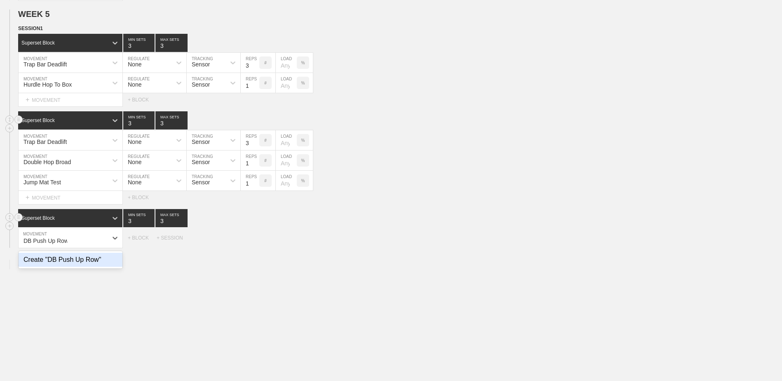
click at [64, 266] on div "Create "DB Push Up Row"" at bounding box center [71, 260] width 104 height 14
type input "DB Push Up Row"
click at [82, 254] on div "+ MOVEMENT" at bounding box center [70, 255] width 105 height 14
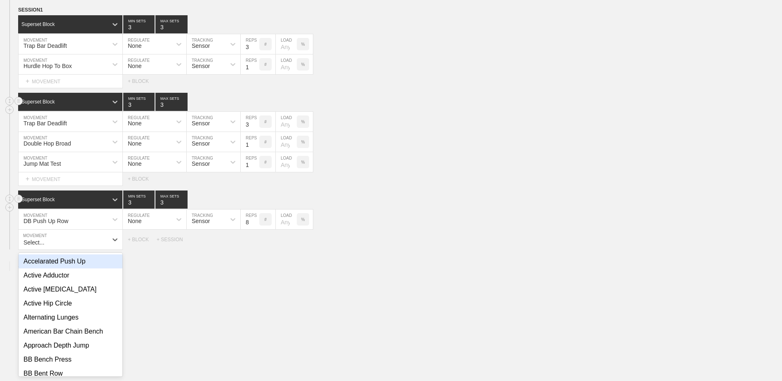
scroll to position [1947, 0]
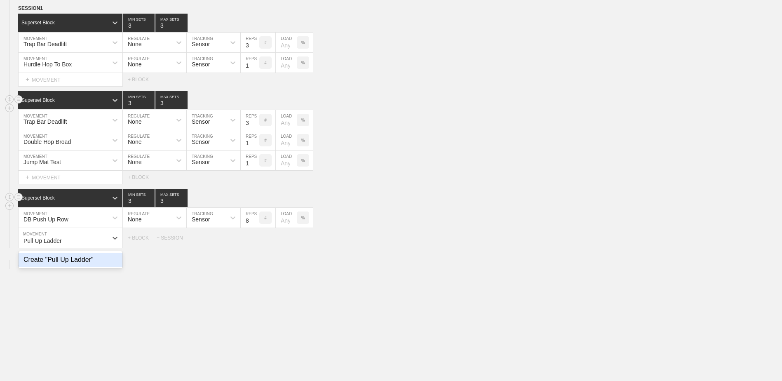
click at [84, 263] on div "Create "Pull Up Ladder"" at bounding box center [71, 260] width 104 height 14
type input "Pull Up Ladder"
click at [255, 242] on input "9" at bounding box center [250, 238] width 19 height 20
click at [255, 241] on input "10" at bounding box center [250, 238] width 19 height 20
click at [255, 241] on input "11" at bounding box center [250, 238] width 19 height 20
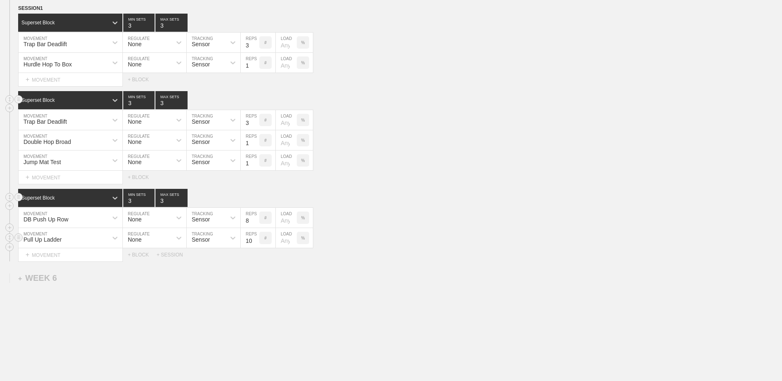
type input "10"
click at [255, 245] on input "10" at bounding box center [250, 238] width 19 height 20
click at [77, 257] on div "+ MOVEMENT" at bounding box center [70, 255] width 105 height 14
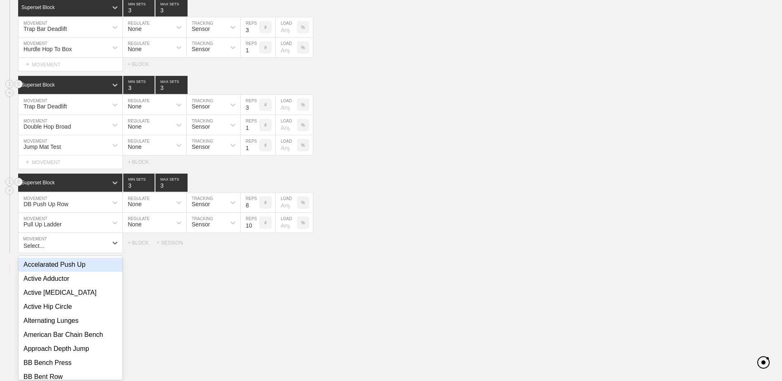
scroll to position [1967, 0]
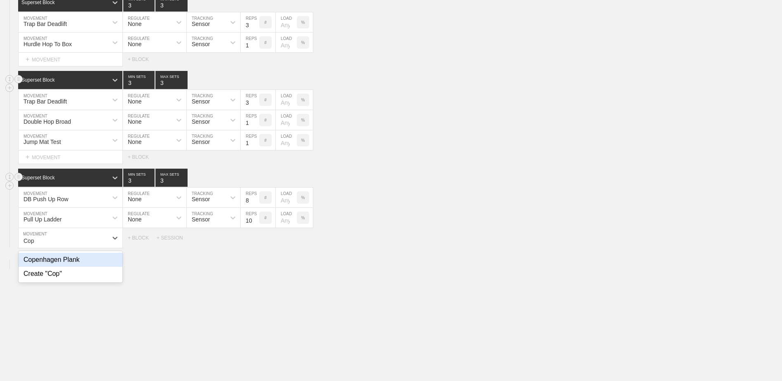
click at [106, 267] on div "Copenhagen Plank" at bounding box center [71, 260] width 104 height 14
type input "Cop"
click at [256, 242] on input "9" at bounding box center [250, 238] width 19 height 20
click at [256, 242] on input "10" at bounding box center [250, 238] width 19 height 20
click at [256, 242] on input "11" at bounding box center [250, 238] width 19 height 20
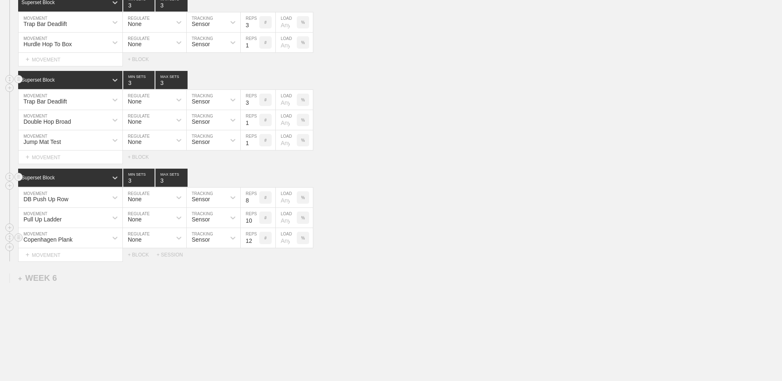
click at [256, 242] on input "12" at bounding box center [250, 238] width 19 height 20
click at [256, 242] on input "13" at bounding box center [250, 238] width 19 height 20
click at [256, 242] on input "14" at bounding box center [250, 238] width 19 height 20
click at [256, 242] on input "15" at bounding box center [250, 238] width 19 height 20
click at [256, 242] on input "16" at bounding box center [250, 238] width 19 height 20
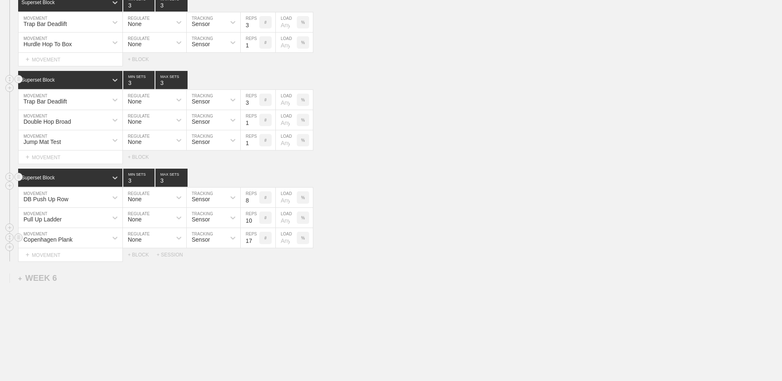
click at [256, 242] on input "17" at bounding box center [250, 238] width 19 height 20
click at [256, 242] on input "18" at bounding box center [250, 238] width 19 height 20
click at [256, 242] on input "19" at bounding box center [250, 238] width 19 height 20
type input "20"
click at [256, 242] on input "20" at bounding box center [250, 238] width 19 height 20
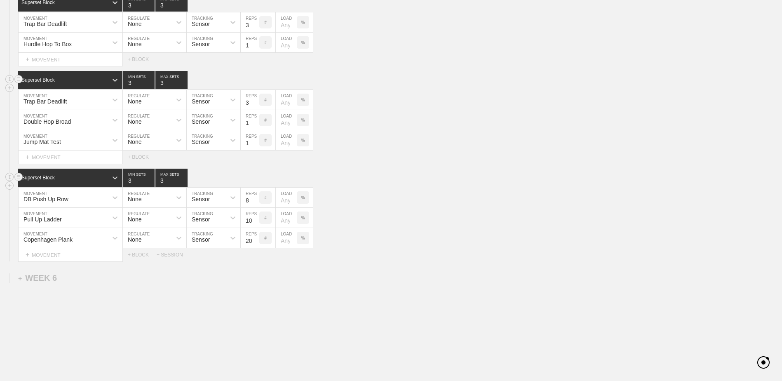
click at [79, 202] on div "DB Push Up Row" at bounding box center [63, 198] width 89 height 14
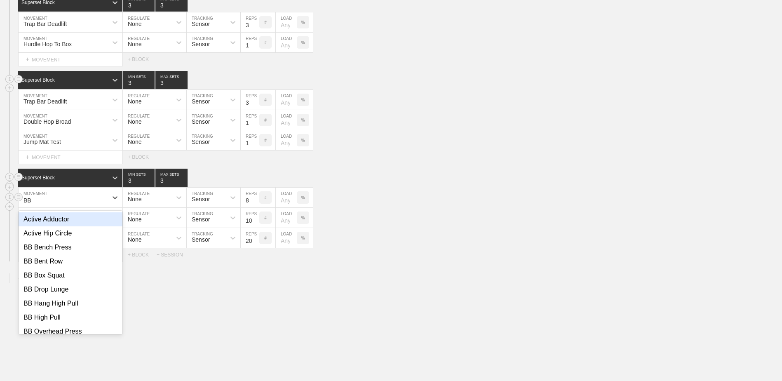
type input "BB o"
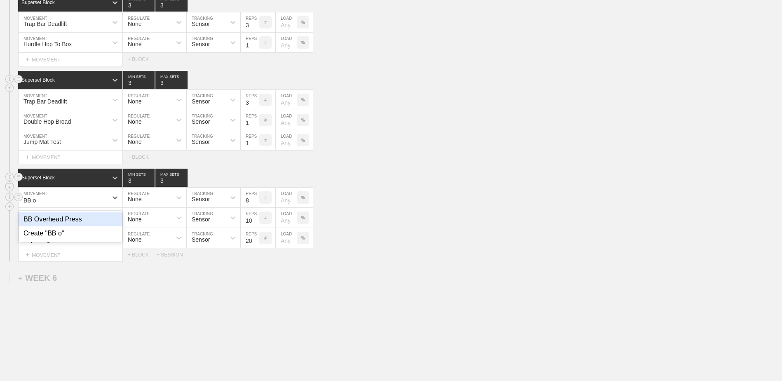
click at [84, 226] on div "BB Overhead Press" at bounding box center [71, 219] width 104 height 14
type input "4"
click at [151, 182] on input "4" at bounding box center [138, 178] width 31 height 18
type input "4"
click at [185, 181] on input "4" at bounding box center [171, 178] width 32 height 18
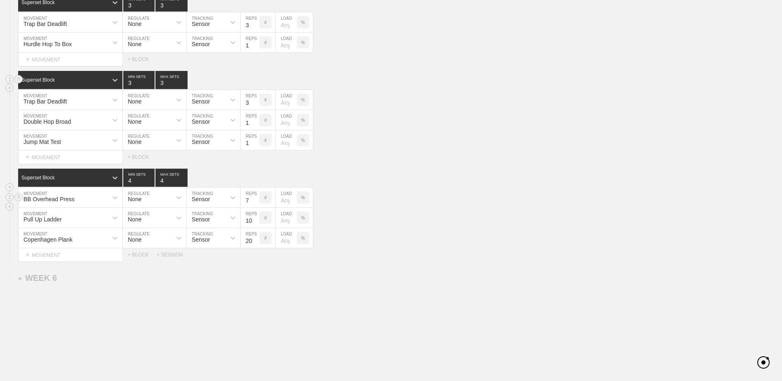
click at [255, 204] on input "7" at bounding box center [250, 198] width 19 height 20
click at [255, 204] on input "6" at bounding box center [250, 198] width 19 height 20
click at [255, 204] on input "5" at bounding box center [250, 198] width 19 height 20
click at [255, 204] on input "4" at bounding box center [250, 198] width 19 height 20
type input "3"
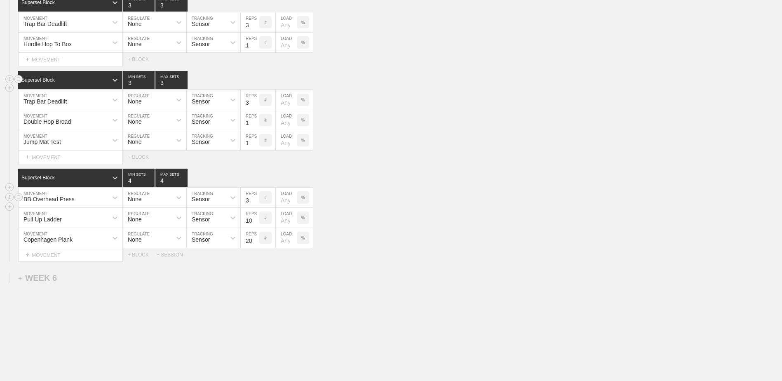
click at [255, 204] on input "3" at bounding box center [250, 198] width 19 height 20
click at [255, 225] on input "9" at bounding box center [250, 218] width 19 height 20
click at [255, 225] on input "8" at bounding box center [250, 218] width 19 height 20
click at [255, 225] on input "7" at bounding box center [250, 218] width 19 height 20
click at [255, 225] on input "6" at bounding box center [250, 218] width 19 height 20
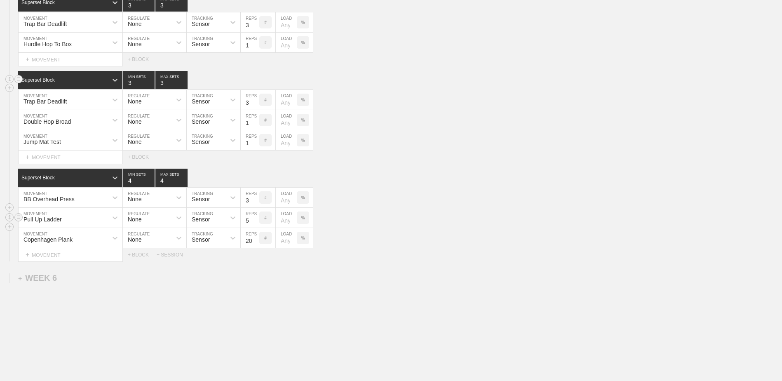
click at [255, 225] on input "5" at bounding box center [250, 218] width 19 height 20
click at [255, 225] on input "4" at bounding box center [250, 218] width 19 height 20
type input "3"
click at [255, 225] on input "3" at bounding box center [250, 218] width 19 height 20
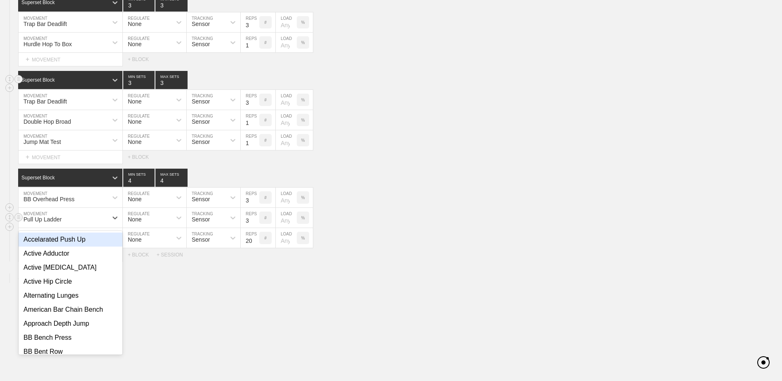
click at [99, 217] on div "Pull Up Ladder" at bounding box center [63, 218] width 89 height 14
type input "Split st"
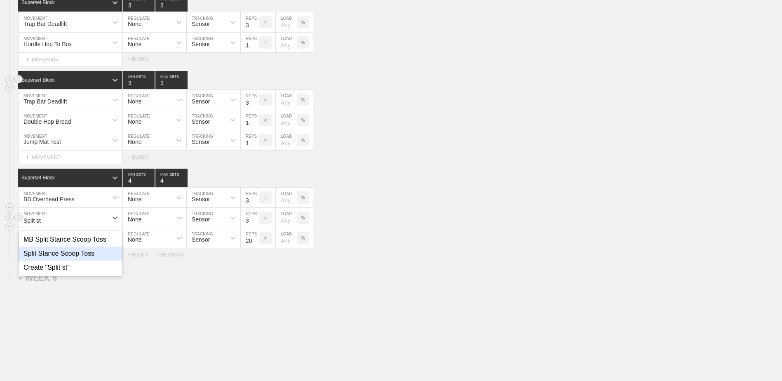
click at [92, 259] on div "Split Stance Scoop Toss" at bounding box center [71, 254] width 104 height 14
click at [19, 237] on line at bounding box center [18, 237] width 3 height 0
click at [37, 256] on div "DELETE" at bounding box center [58, 257] width 66 height 12
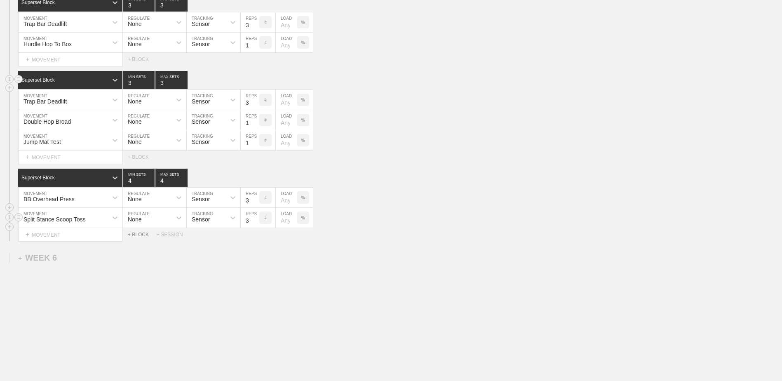
click at [141, 237] on div "+ BLOCK" at bounding box center [142, 235] width 29 height 6
click at [92, 255] on div "Standard Block" at bounding box center [62, 255] width 89 height 7
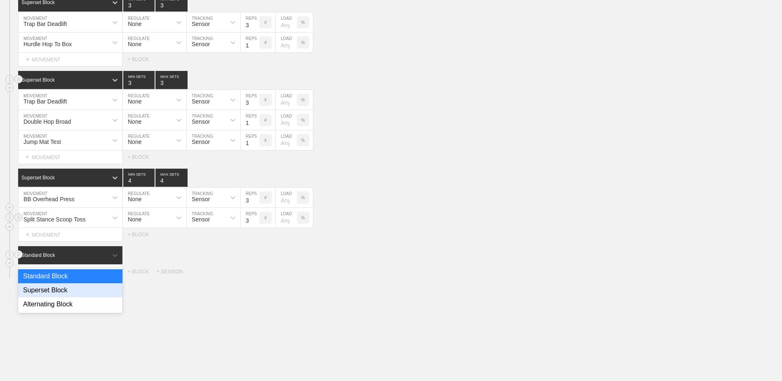
click at [85, 294] on div "Superset Block" at bounding box center [70, 290] width 104 height 14
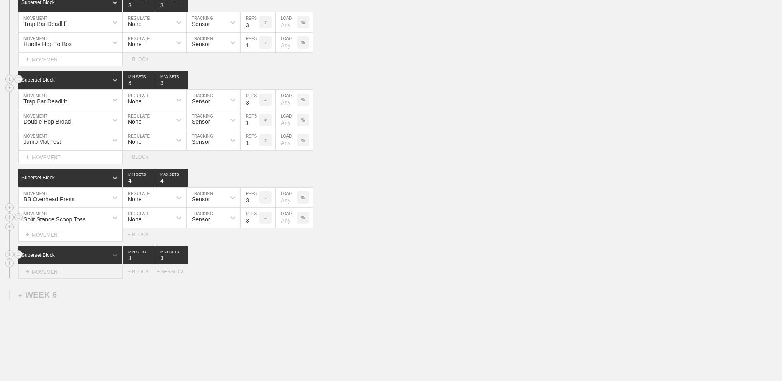
click at [71, 276] on div "+ MOVEMENT" at bounding box center [70, 272] width 105 height 14
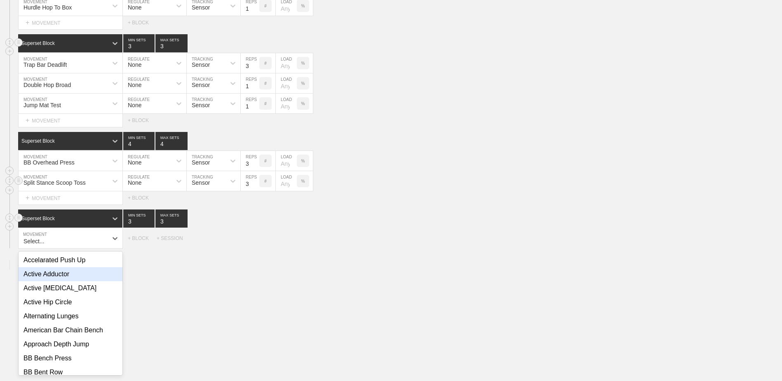
scroll to position [2005, 0]
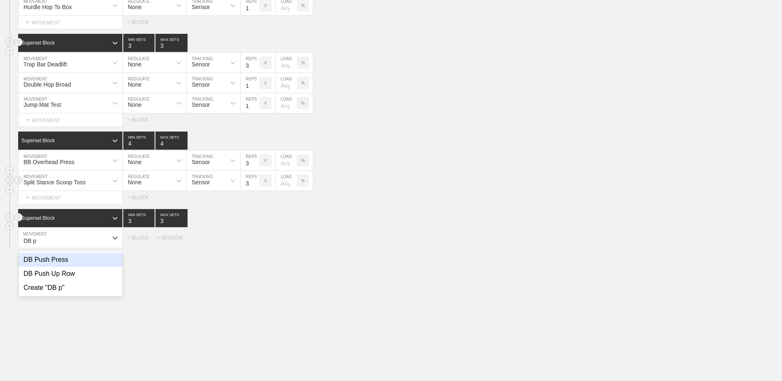
click at [71, 276] on div "DB Push Up Row" at bounding box center [71, 274] width 104 height 14
type input "DB p"
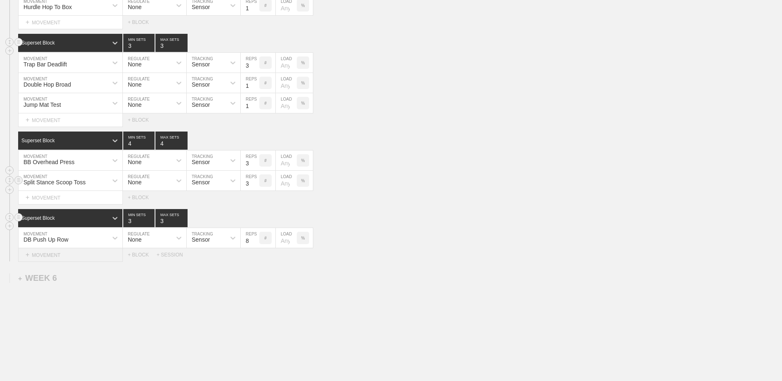
click at [83, 256] on div "+ MOVEMENT" at bounding box center [70, 255] width 105 height 14
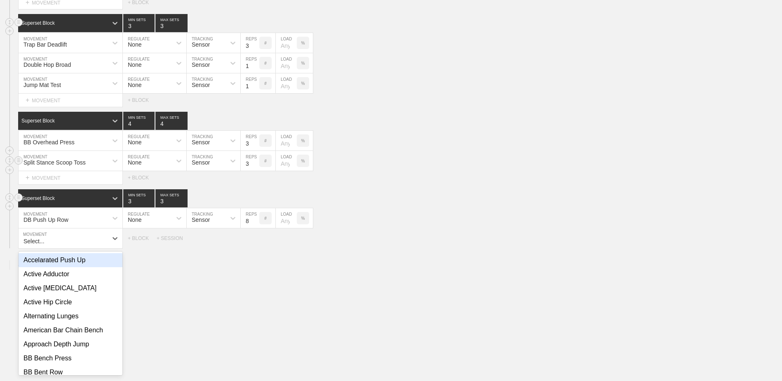
scroll to position [2025, 0]
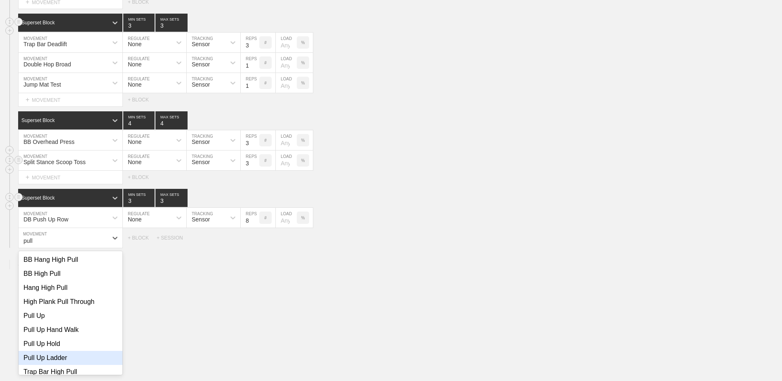
click at [92, 365] on div "Pull Up Ladder" at bounding box center [71, 358] width 104 height 14
type input "pull"
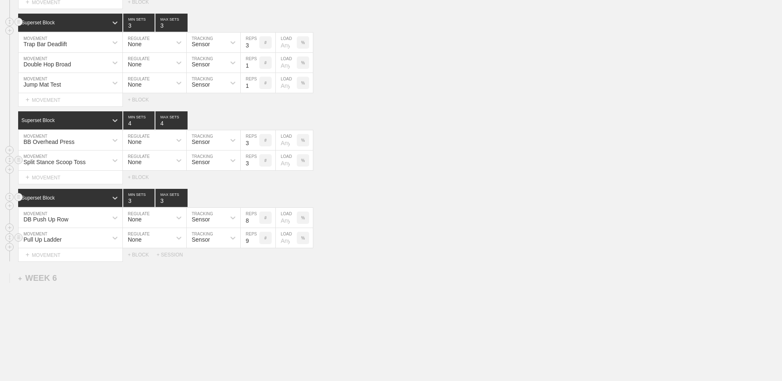
click at [255, 242] on input "9" at bounding box center [250, 238] width 19 height 20
type input "10"
click at [255, 242] on input "10" at bounding box center [250, 238] width 19 height 20
click at [93, 257] on div "+ MOVEMENT" at bounding box center [70, 255] width 105 height 14
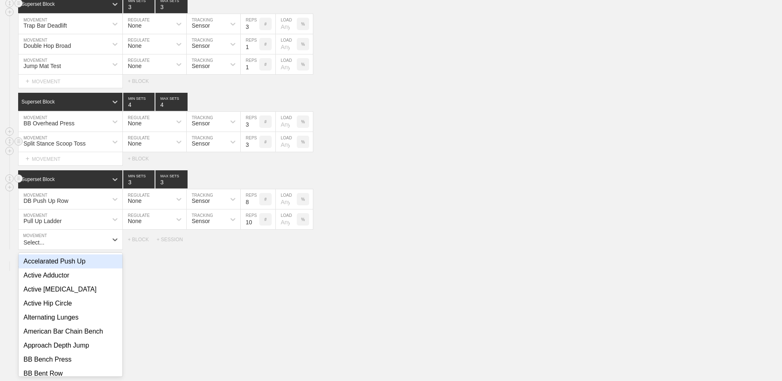
scroll to position [2045, 0]
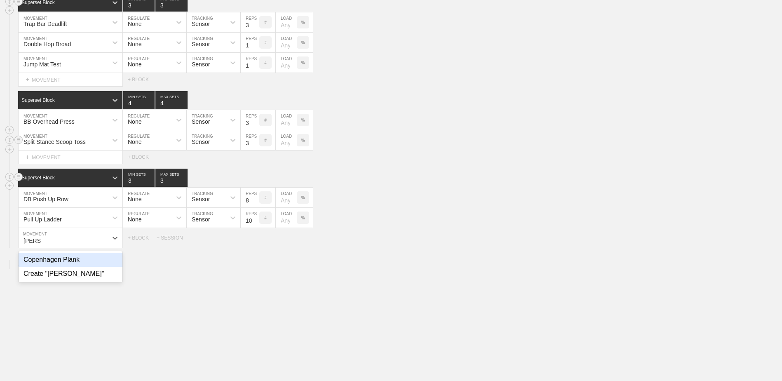
click at [93, 257] on div "Copenhagen Plank" at bounding box center [71, 260] width 104 height 14
type input "[PERSON_NAME]"
click at [256, 241] on input "9" at bounding box center [250, 238] width 19 height 20
click at [256, 241] on input "10" at bounding box center [250, 238] width 19 height 20
click at [256, 241] on input "11" at bounding box center [250, 238] width 19 height 20
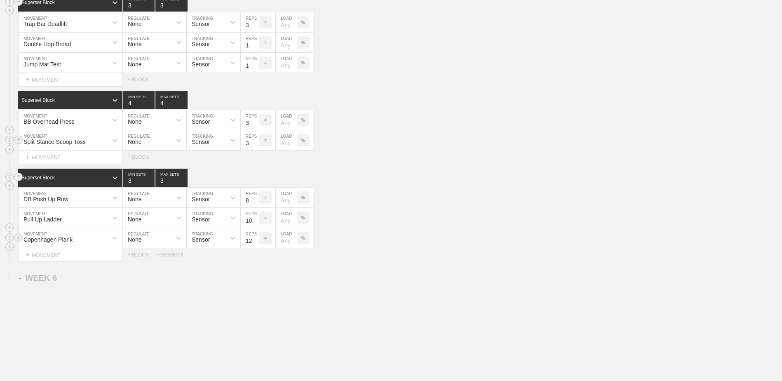
click at [256, 241] on input "12" at bounding box center [250, 238] width 19 height 20
click at [256, 241] on input "13" at bounding box center [250, 238] width 19 height 20
click at [256, 241] on input "14" at bounding box center [250, 238] width 19 height 20
click at [256, 241] on input "15" at bounding box center [250, 238] width 19 height 20
click at [256, 241] on input "16" at bounding box center [250, 238] width 19 height 20
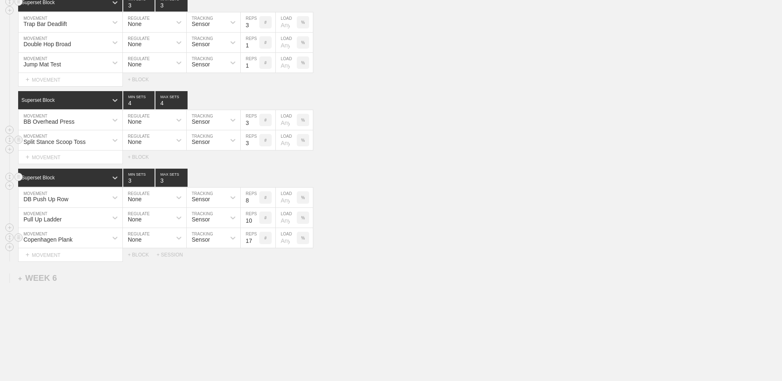
click at [256, 241] on input "17" at bounding box center [250, 238] width 19 height 20
click at [256, 241] on input "18" at bounding box center [250, 238] width 19 height 20
click at [256, 241] on input "19" at bounding box center [250, 238] width 19 height 20
type input "20"
click at [256, 241] on input "20" at bounding box center [250, 238] width 19 height 20
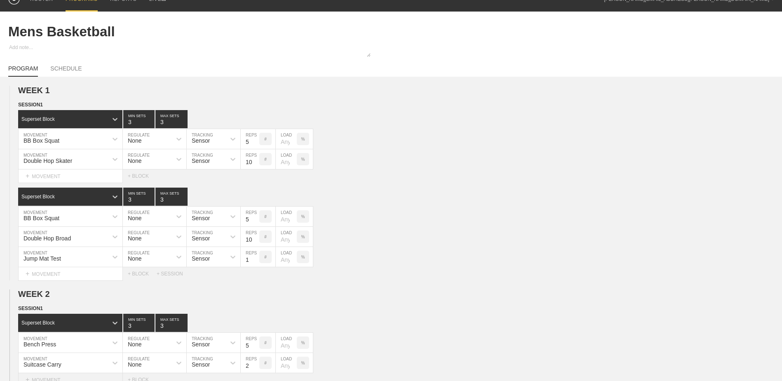
scroll to position [0, 0]
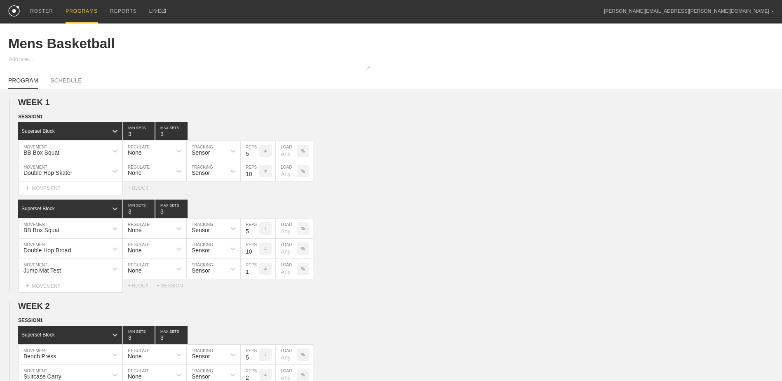
click at [81, 9] on div "PROGRAMS" at bounding box center [82, 12] width 32 height 24
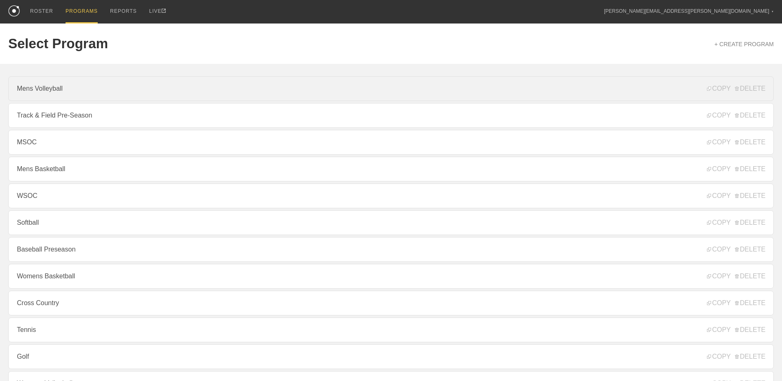
click at [66, 95] on link "Mens Volleyball" at bounding box center [391, 88] width 766 height 25
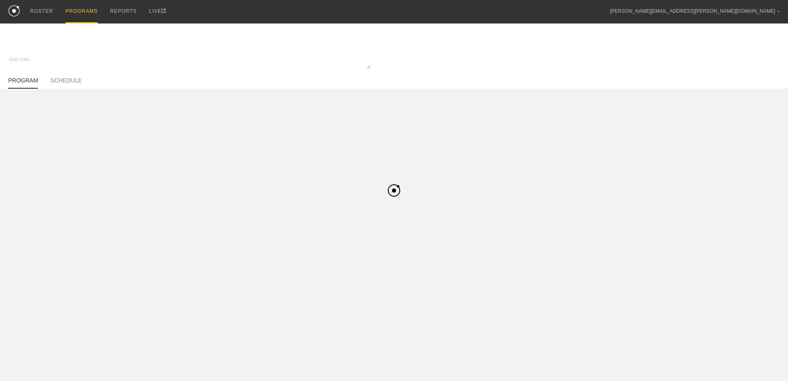
type textarea "x"
type input "Mens Volleyball"
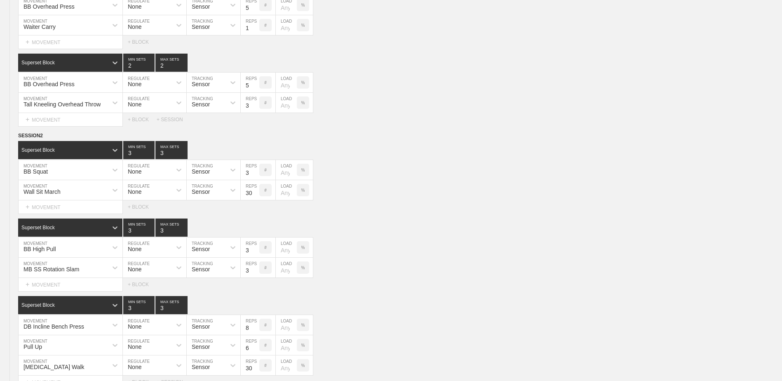
scroll to position [980, 0]
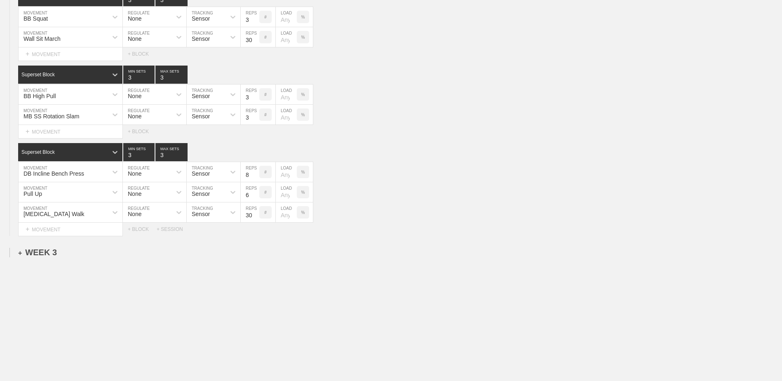
click at [49, 255] on div "+ WEEK 3" at bounding box center [37, 252] width 39 height 9
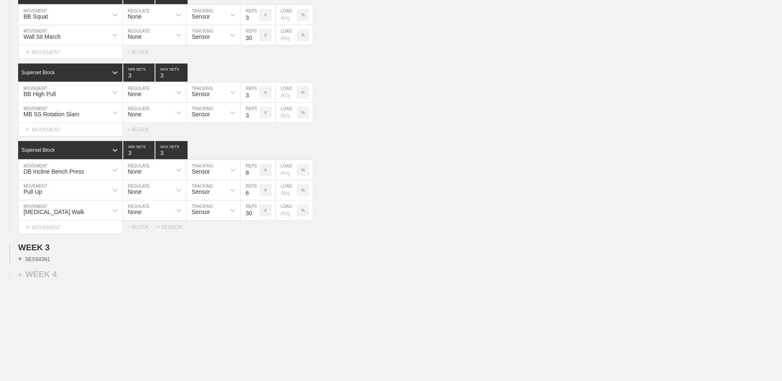
click at [43, 259] on div "+ SESSION 1" at bounding box center [34, 258] width 32 height 7
click at [57, 277] on div "+ BLOCK" at bounding box center [70, 273] width 104 height 13
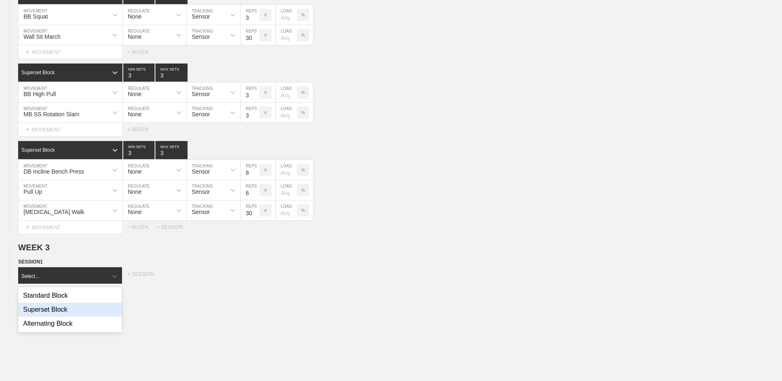
click at [65, 312] on div "Superset Block" at bounding box center [70, 310] width 104 height 14
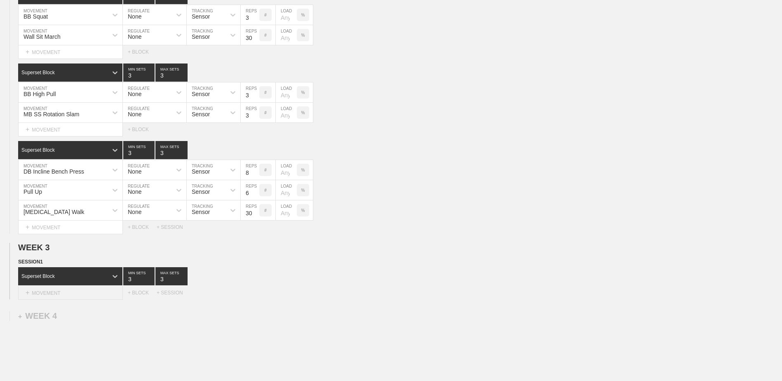
click at [66, 290] on div "+ MOVEMENT" at bounding box center [70, 293] width 105 height 14
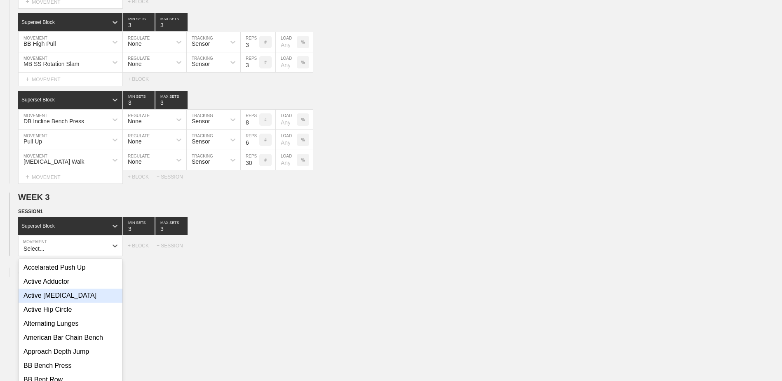
scroll to position [1037, 0]
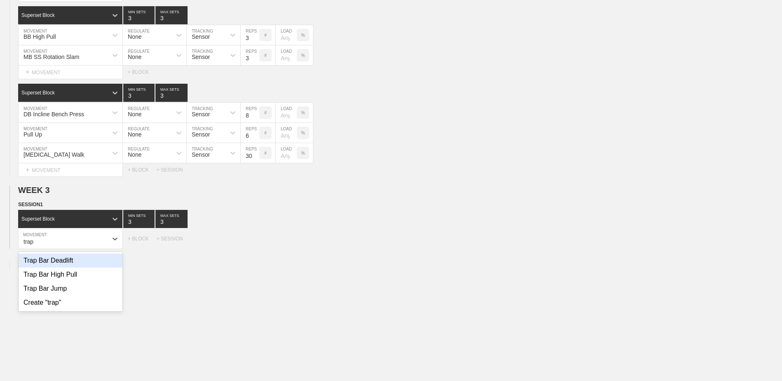
click at [67, 266] on div "Trap Bar Deadlift" at bounding box center [71, 261] width 104 height 14
type input "trap"
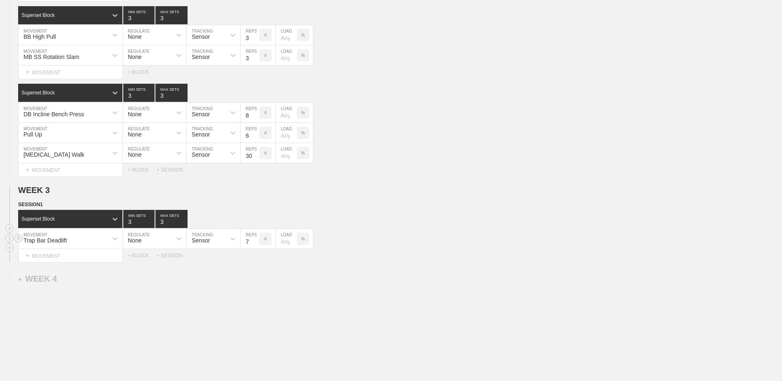
click at [257, 245] on input "7" at bounding box center [250, 239] width 19 height 20
click at [257, 245] on input "6" at bounding box center [250, 239] width 19 height 20
type input "5"
click at [257, 245] on input "5" at bounding box center [250, 239] width 19 height 20
click at [151, 224] on input "4" at bounding box center [138, 219] width 31 height 18
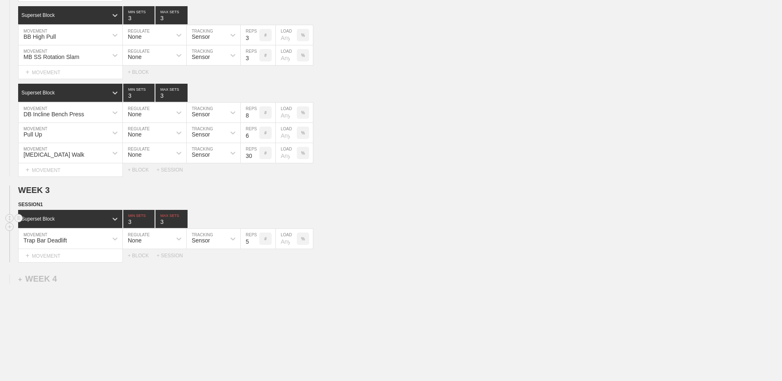
click at [151, 224] on input "3" at bounding box center [138, 219] width 31 height 18
type input "2"
click at [151, 224] on input "2" at bounding box center [138, 219] width 31 height 18
type input "2"
click at [184, 226] on input "2" at bounding box center [171, 219] width 32 height 18
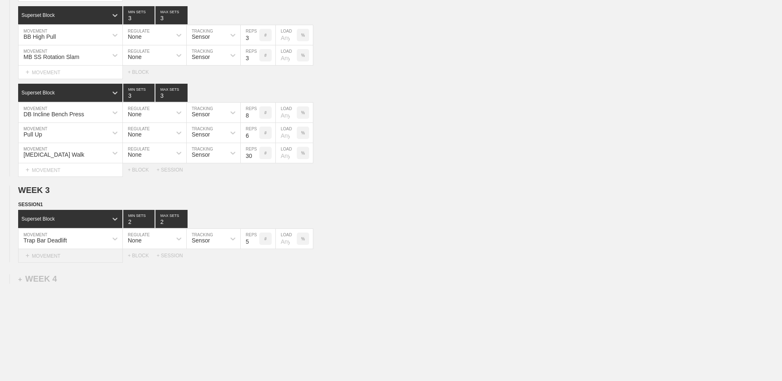
click at [96, 258] on div "+ MOVEMENT" at bounding box center [70, 256] width 105 height 14
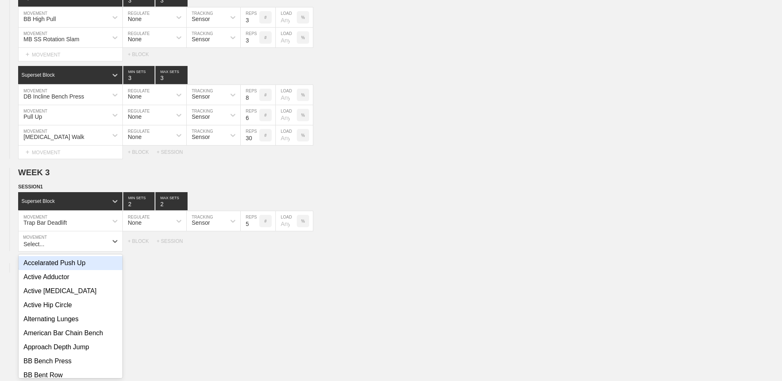
scroll to position [1057, 0]
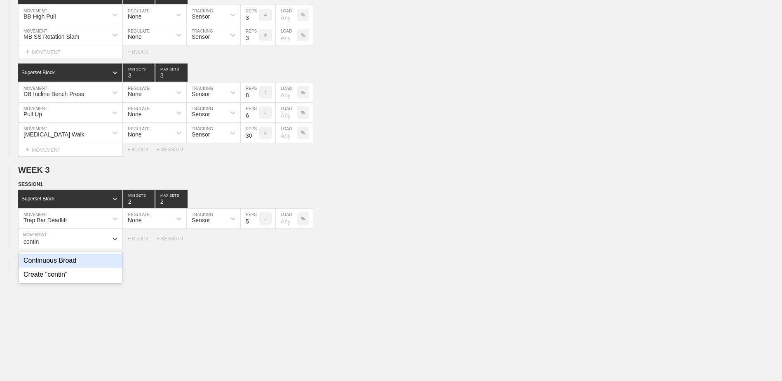
click at [96, 258] on div "Continuous Broad" at bounding box center [71, 261] width 104 height 14
type input "contin"
click at [254, 245] on input "7" at bounding box center [250, 239] width 19 height 20
click at [254, 245] on input "6" at bounding box center [250, 239] width 19 height 20
click at [254, 245] on input "5" at bounding box center [250, 239] width 19 height 20
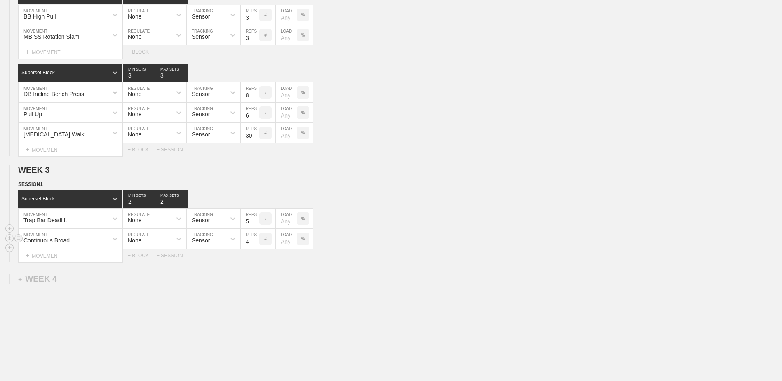
click at [254, 245] on input "4" at bounding box center [250, 239] width 19 height 20
type input "3"
click at [254, 245] on input "3" at bounding box center [250, 239] width 19 height 20
click at [144, 255] on div "+ BLOCK" at bounding box center [142, 256] width 29 height 6
click at [85, 274] on div "Standard Block" at bounding box center [70, 276] width 104 height 18
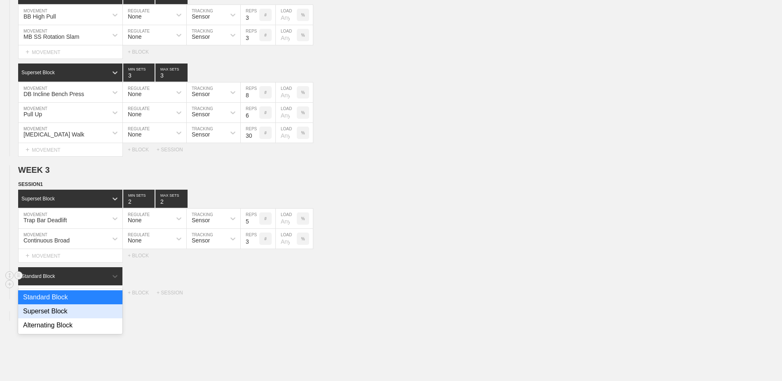
click at [71, 313] on div "Superset Block" at bounding box center [70, 311] width 104 height 14
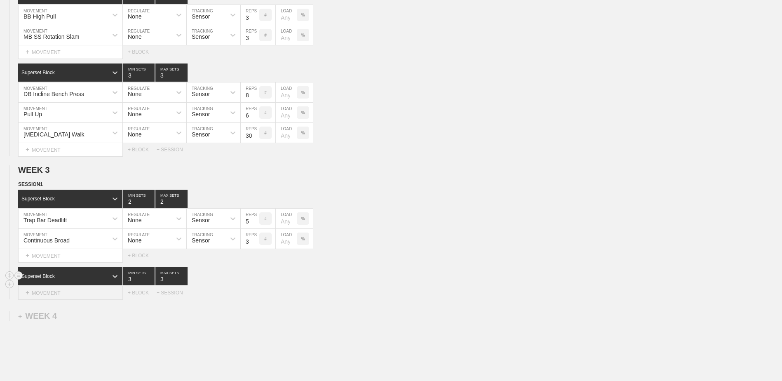
click at [66, 295] on div "+ MOVEMENT" at bounding box center [70, 293] width 105 height 14
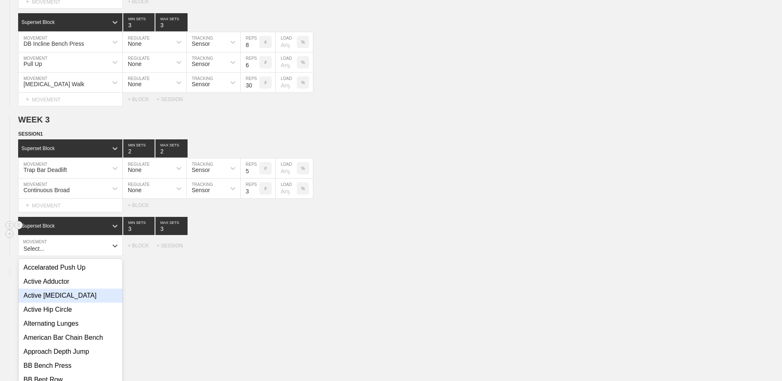
scroll to position [1115, 0]
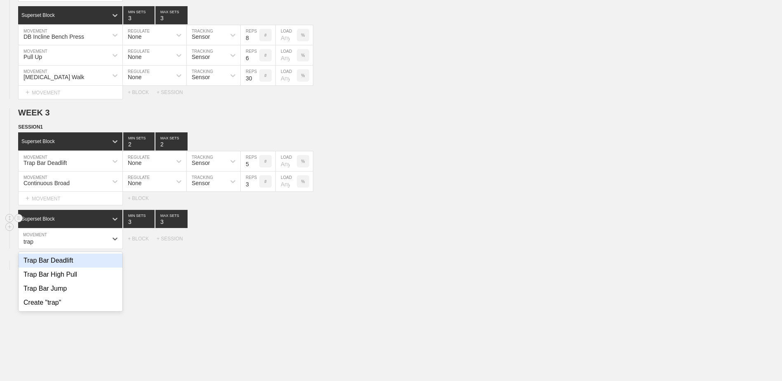
click at [68, 264] on div "Trap Bar Deadlift" at bounding box center [71, 261] width 104 height 14
type input "trap"
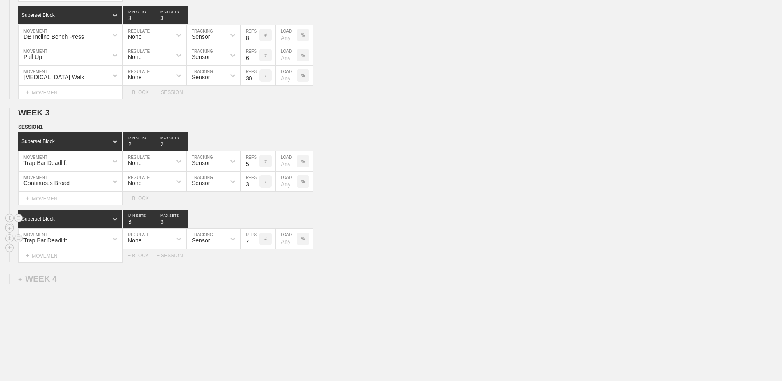
click at [256, 245] on input "7" at bounding box center [250, 239] width 19 height 20
click at [256, 245] on input "6" at bounding box center [250, 239] width 19 height 20
type input "5"
click at [256, 245] on input "5" at bounding box center [250, 239] width 19 height 20
type input "2"
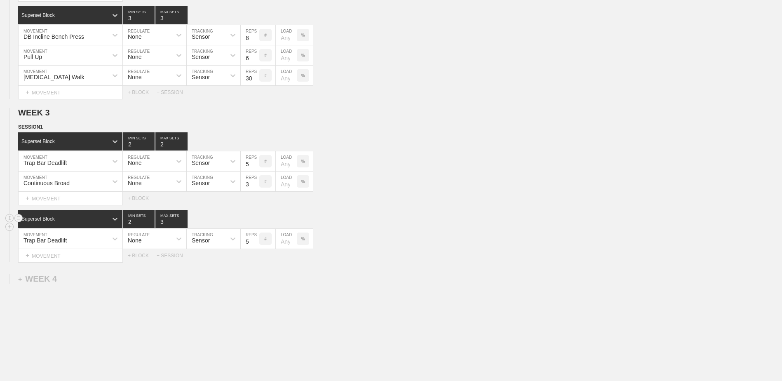
click at [150, 226] on input "2" at bounding box center [138, 219] width 31 height 18
type input "2"
click at [185, 225] on input "2" at bounding box center [171, 219] width 32 height 18
click at [98, 255] on div "+ MOVEMENT" at bounding box center [70, 256] width 105 height 14
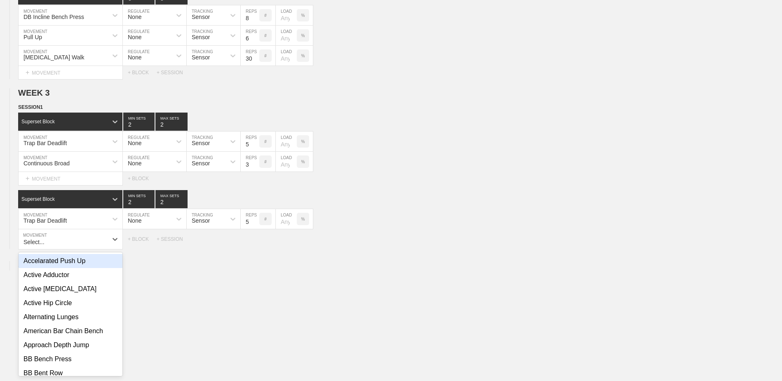
scroll to position [1135, 0]
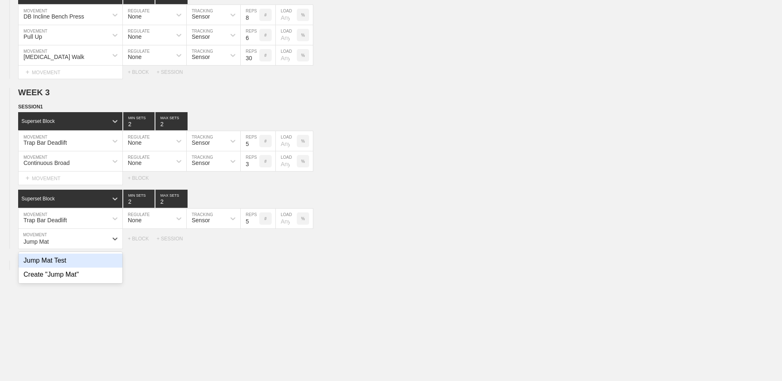
click at [95, 268] on div "Jump Mat Test" at bounding box center [71, 261] width 104 height 14
type input "Jump Mat"
click at [258, 244] on input "7" at bounding box center [250, 239] width 19 height 20
click at [257, 244] on input "6" at bounding box center [250, 239] width 19 height 20
click at [257, 244] on input "5" at bounding box center [250, 239] width 19 height 20
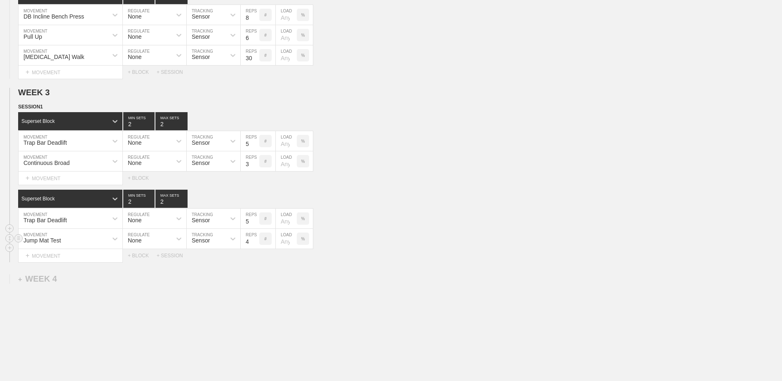
click at [257, 244] on input "4" at bounding box center [250, 239] width 19 height 20
click at [257, 244] on input "3" at bounding box center [250, 239] width 19 height 20
click at [257, 244] on input "2" at bounding box center [250, 239] width 19 height 20
type input "1"
click at [256, 245] on input "1" at bounding box center [250, 239] width 19 height 20
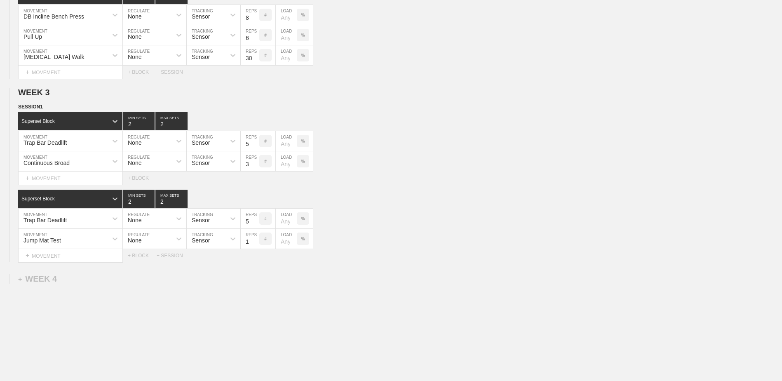
click at [141, 256] on div "+ BLOCK" at bounding box center [142, 256] width 29 height 6
click at [65, 279] on div "Standard Block" at bounding box center [62, 276] width 89 height 7
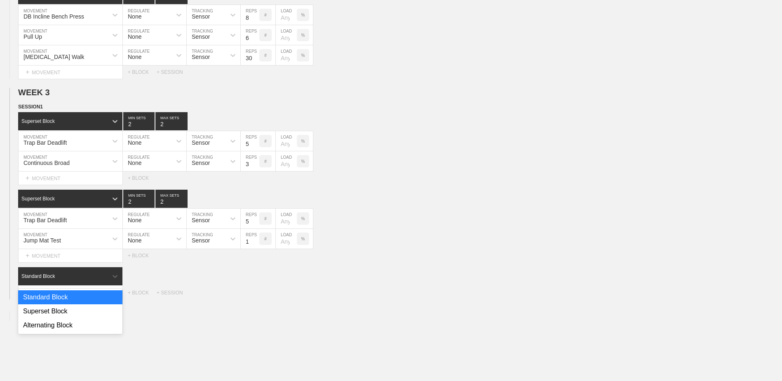
click at [64, 314] on div "Superset Block" at bounding box center [70, 311] width 104 height 14
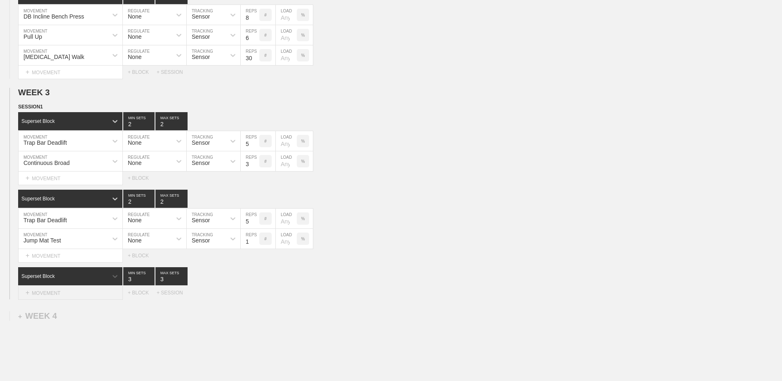
click at [62, 294] on div "+ MOVEMENT" at bounding box center [70, 293] width 105 height 14
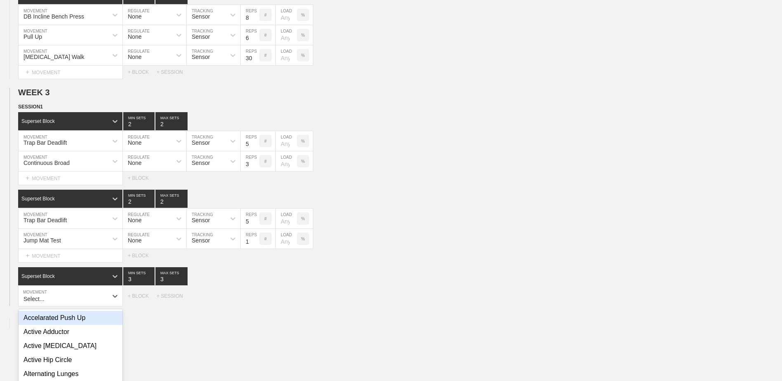
scroll to position [1192, 0]
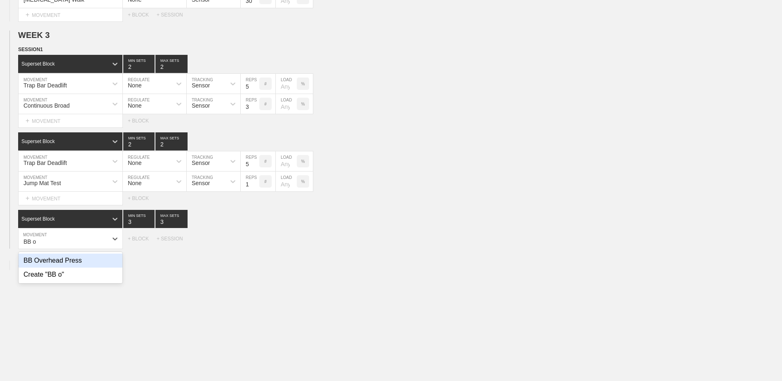
click at [65, 264] on div "BB Overhead Press" at bounding box center [71, 261] width 104 height 14
type input "BB o"
click at [255, 246] on input "7" at bounding box center [250, 239] width 19 height 20
click at [255, 246] on input "6" at bounding box center [250, 239] width 19 height 20
click at [255, 246] on input "5" at bounding box center [250, 239] width 19 height 20
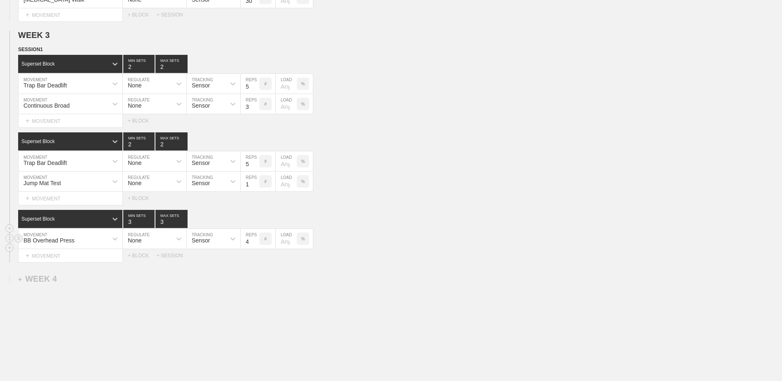
click at [255, 246] on input "4" at bounding box center [250, 239] width 19 height 20
type input "5"
click at [257, 242] on input "5" at bounding box center [250, 239] width 19 height 20
type input "2"
click at [151, 224] on input "2" at bounding box center [138, 219] width 31 height 18
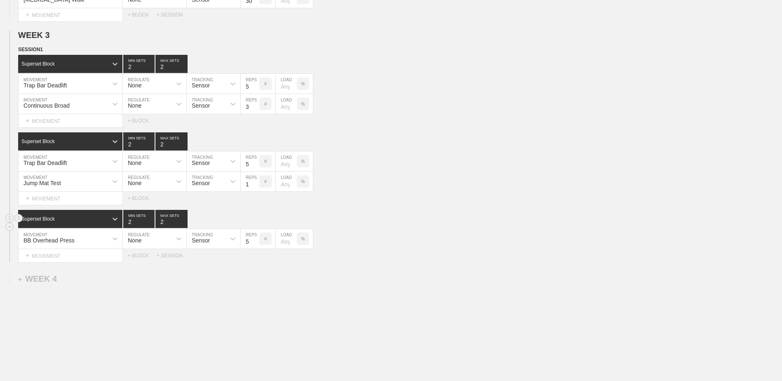
type input "2"
click at [184, 225] on input "2" at bounding box center [171, 219] width 32 height 18
click at [98, 255] on div "+ MOVEMENT" at bounding box center [70, 256] width 105 height 14
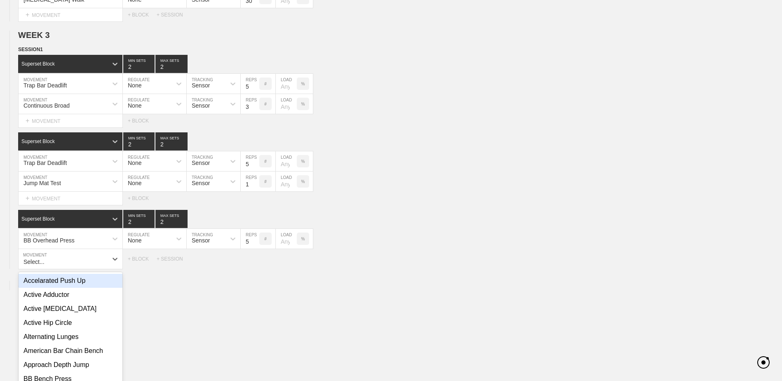
scroll to position [1212, 0]
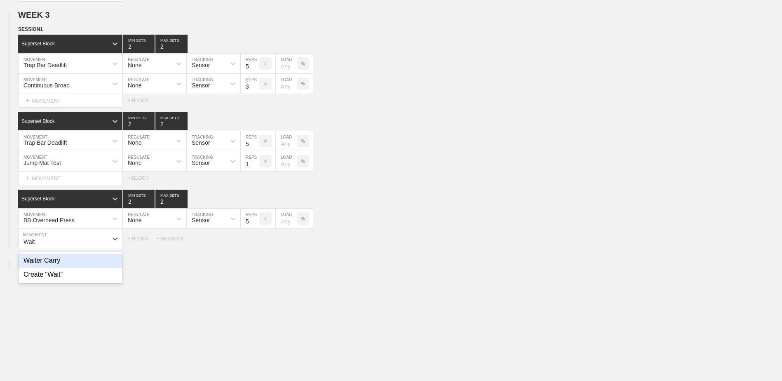
click at [103, 261] on div "Waiter Carry" at bounding box center [71, 261] width 104 height 14
type input "Wait"
click at [254, 245] on input "7" at bounding box center [250, 239] width 19 height 20
click at [254, 245] on input "6" at bounding box center [250, 239] width 19 height 20
click at [254, 245] on input "5" at bounding box center [250, 239] width 19 height 20
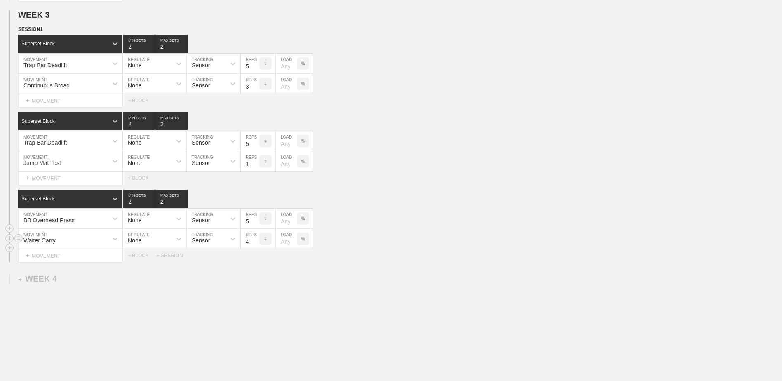
click at [254, 245] on input "4" at bounding box center [250, 239] width 19 height 20
click at [254, 245] on input "3" at bounding box center [250, 239] width 19 height 20
click at [254, 245] on input "2" at bounding box center [250, 239] width 19 height 20
type input "1"
click at [254, 245] on input "1" at bounding box center [250, 239] width 19 height 20
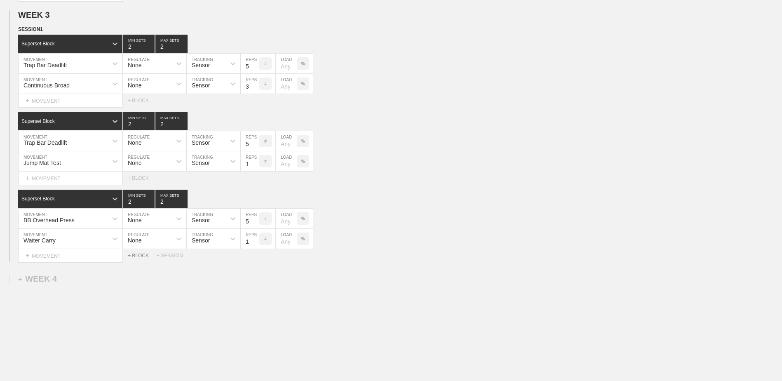
click at [135, 259] on div "+ BLOCK" at bounding box center [142, 256] width 29 height 6
click at [97, 273] on div "Standard Block" at bounding box center [70, 276] width 104 height 18
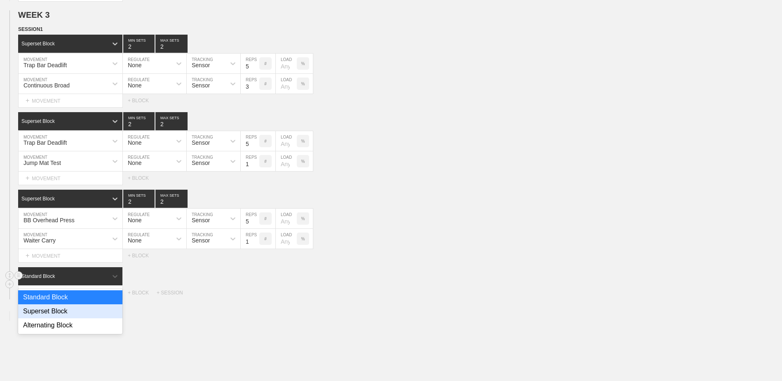
click at [80, 309] on div "Superset Block" at bounding box center [70, 311] width 104 height 14
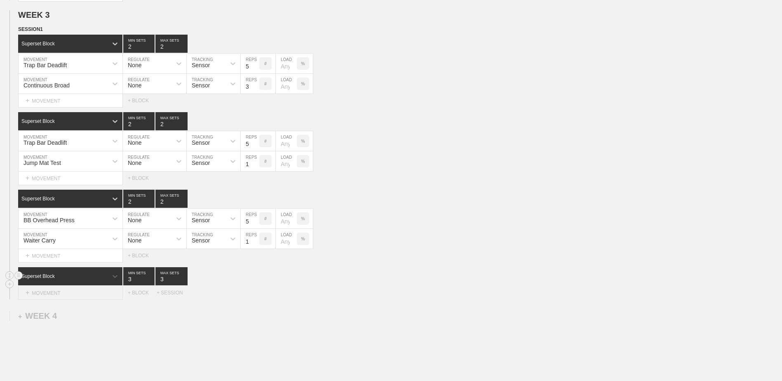
click at [75, 294] on div "+ MOVEMENT" at bounding box center [70, 293] width 105 height 14
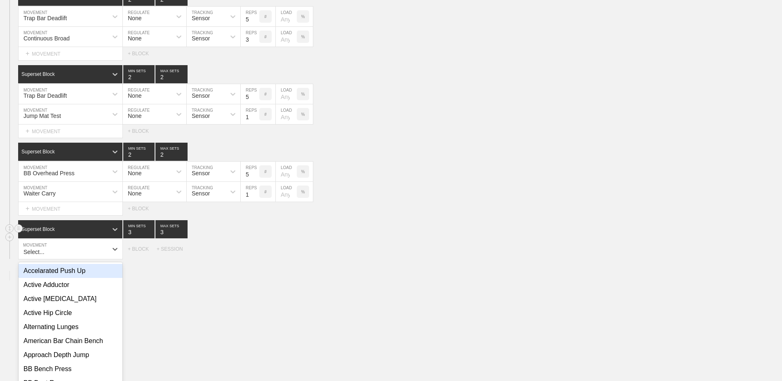
scroll to position [1270, 0]
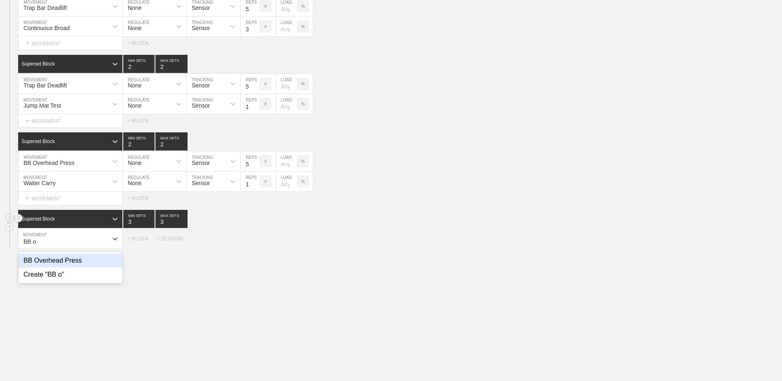
click at [79, 267] on div "BB Overhead Press" at bounding box center [71, 261] width 104 height 14
type input "BB o"
click at [256, 246] on input "7" at bounding box center [250, 239] width 19 height 20
click at [256, 246] on input "6" at bounding box center [250, 239] width 19 height 20
type input "5"
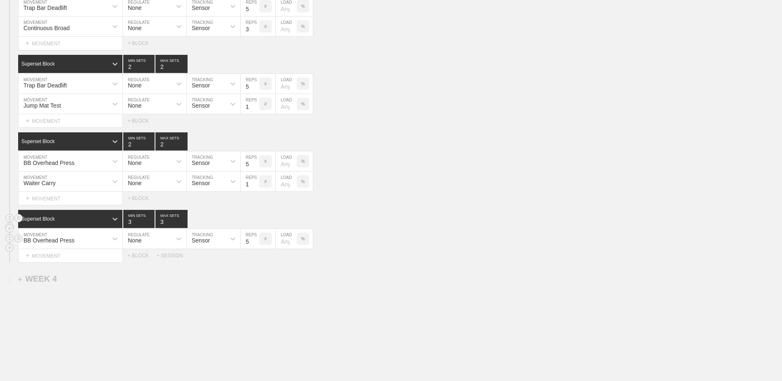
click at [256, 246] on input "5" at bounding box center [250, 239] width 19 height 20
click at [100, 255] on div "+ MOVEMENT" at bounding box center [70, 256] width 105 height 14
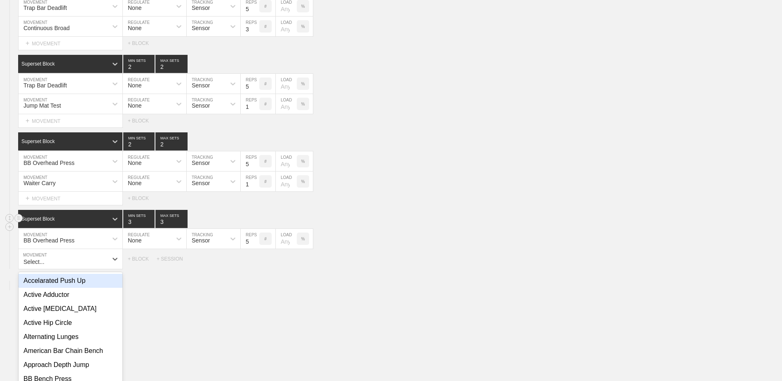
scroll to position [1290, 0]
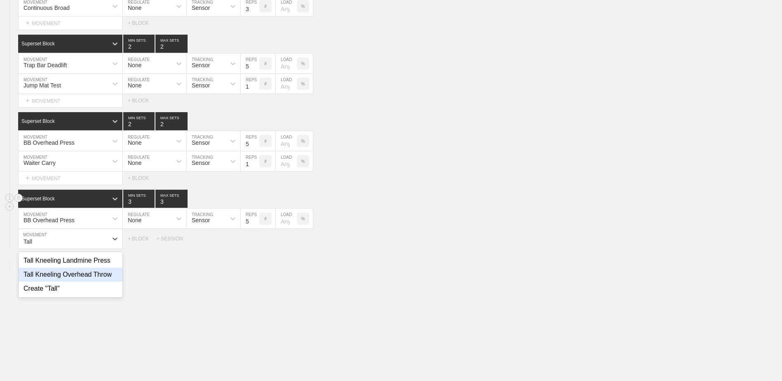
click at [96, 274] on div "Tall Kneeling Overhead Throw" at bounding box center [71, 275] width 104 height 14
type input "Tall"
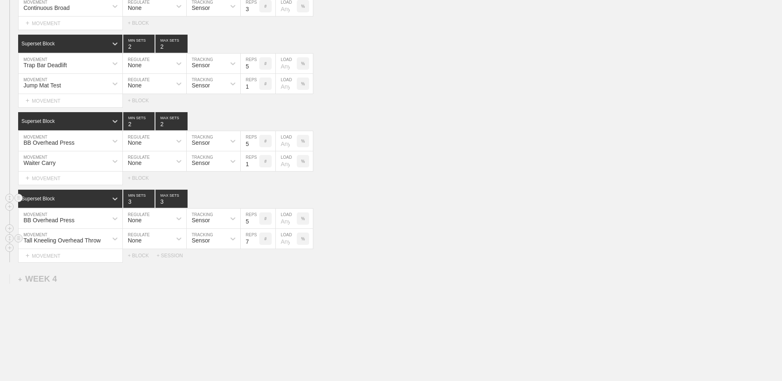
click at [254, 245] on input "7" at bounding box center [250, 239] width 19 height 20
click at [254, 245] on input "6" at bounding box center [250, 239] width 19 height 20
click at [254, 245] on input "5" at bounding box center [250, 239] width 19 height 20
click at [254, 245] on input "4" at bounding box center [250, 239] width 19 height 20
type input "3"
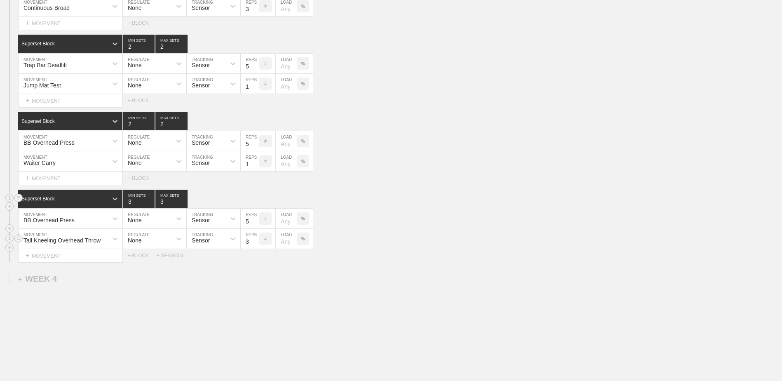
click at [254, 245] on input "3" at bounding box center [250, 239] width 19 height 20
click at [162, 257] on div "+ SESSION" at bounding box center [173, 256] width 33 height 6
click at [93, 283] on div "+ BLOCK" at bounding box center [70, 283] width 104 height 13
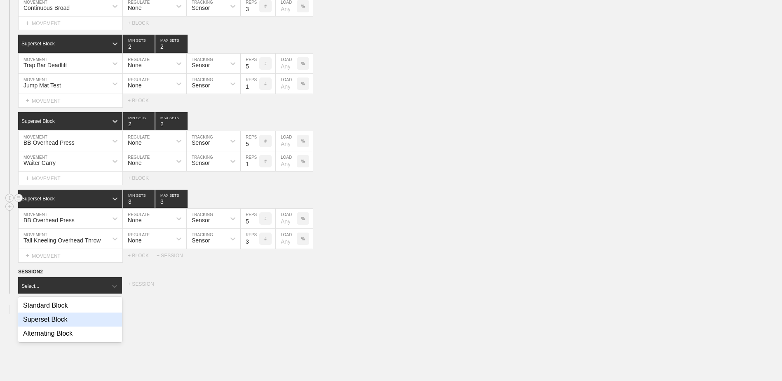
click at [91, 321] on div "Superset Block" at bounding box center [70, 320] width 104 height 14
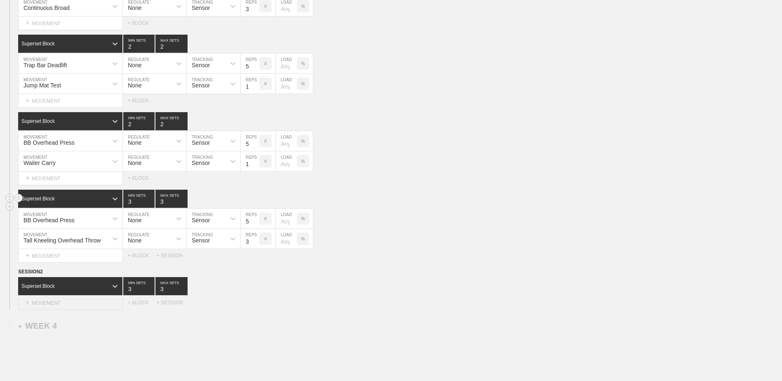
click at [66, 303] on div "+ MOVEMENT" at bounding box center [70, 303] width 105 height 14
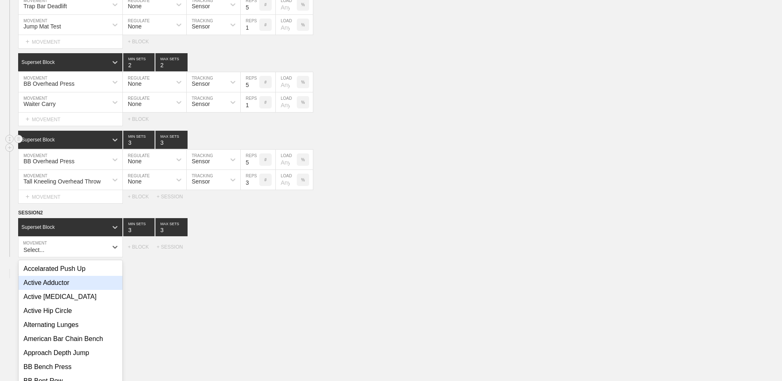
scroll to position [1357, 0]
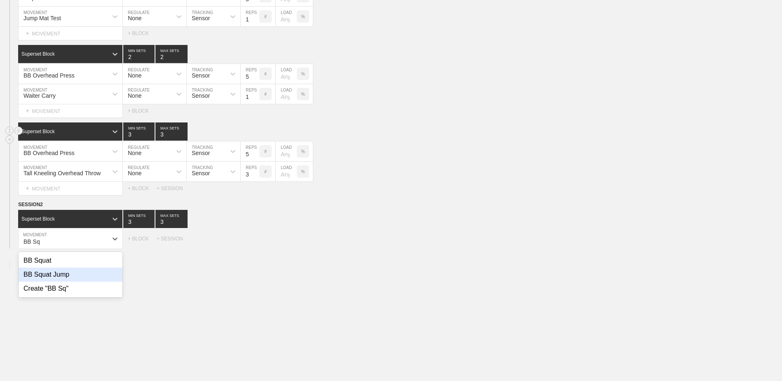
click at [68, 276] on div "BB Squat Jump" at bounding box center [71, 275] width 104 height 14
type input "BB Sq"
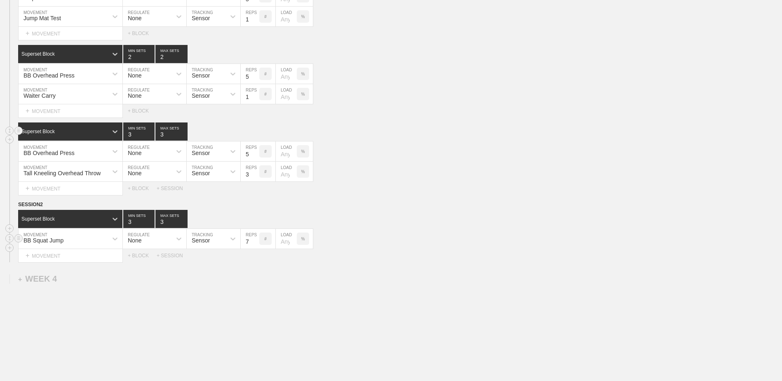
click at [253, 247] on input "7" at bounding box center [250, 239] width 19 height 20
click at [253, 247] on input "6" at bounding box center [250, 239] width 19 height 20
click at [253, 247] on input "5" at bounding box center [250, 239] width 19 height 20
click at [253, 247] on input "4" at bounding box center [250, 239] width 19 height 20
type input "3"
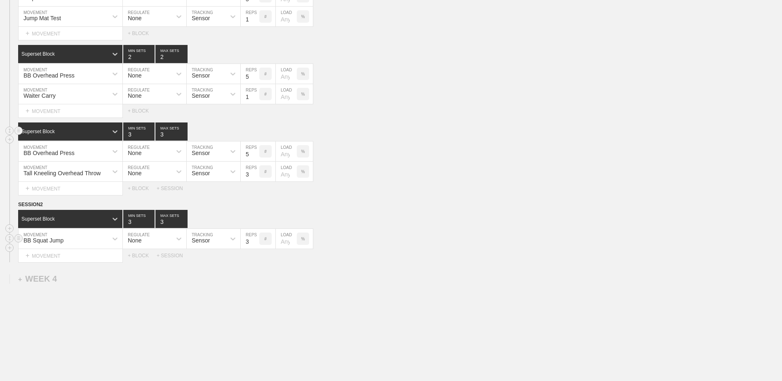
click at [253, 247] on input "3" at bounding box center [250, 239] width 19 height 20
click at [83, 257] on div "+ MOVEMENT" at bounding box center [70, 256] width 105 height 14
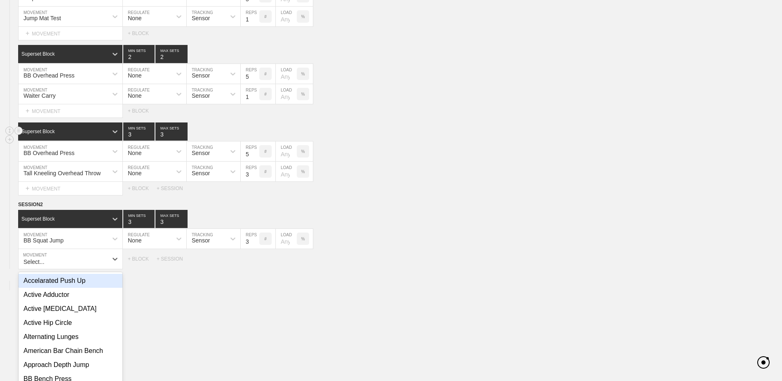
scroll to position [1377, 0]
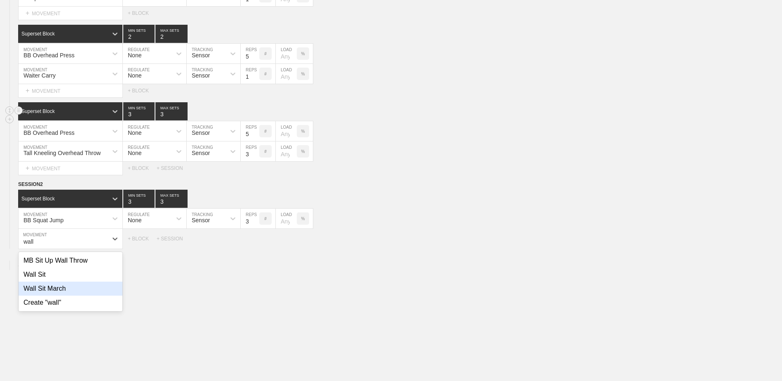
click at [81, 294] on div "Wall Sit March" at bounding box center [71, 289] width 104 height 14
type input "wall"
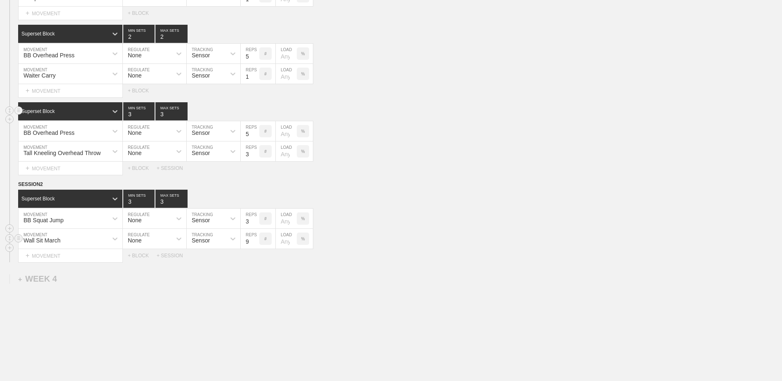
click at [255, 241] on input "9" at bounding box center [250, 239] width 19 height 20
click at [255, 241] on input "10" at bounding box center [250, 239] width 19 height 20
click at [255, 241] on input "11" at bounding box center [250, 239] width 19 height 20
click at [255, 241] on input "12" at bounding box center [250, 239] width 19 height 20
click at [255, 241] on input "13" at bounding box center [250, 239] width 19 height 20
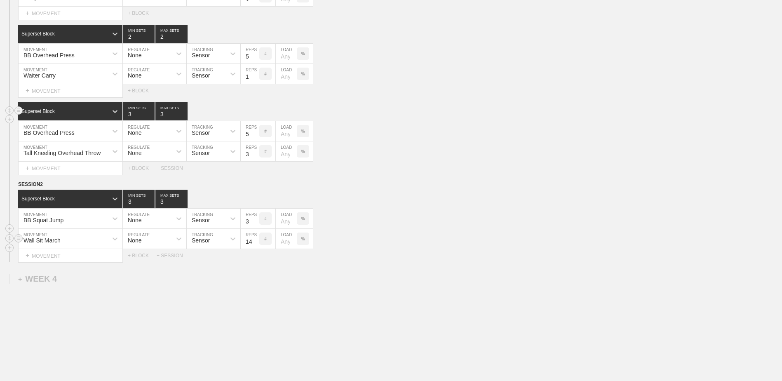
click at [255, 241] on input "14" at bounding box center [250, 239] width 19 height 20
click at [255, 241] on input "15" at bounding box center [250, 239] width 19 height 20
click at [255, 241] on input "16" at bounding box center [250, 239] width 19 height 20
click at [255, 241] on input "17" at bounding box center [250, 239] width 19 height 20
click at [255, 241] on input "18" at bounding box center [250, 239] width 19 height 20
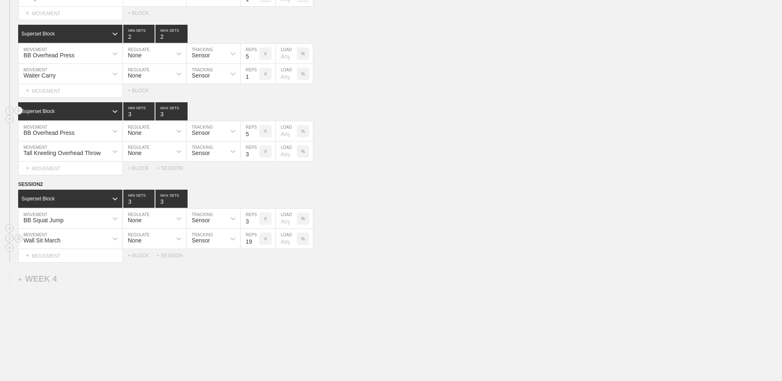
click at [255, 241] on input "19" at bounding box center [250, 239] width 19 height 20
click at [255, 241] on input "20" at bounding box center [250, 239] width 19 height 20
click at [255, 241] on input "21" at bounding box center [250, 239] width 19 height 20
click at [255, 241] on input "22" at bounding box center [250, 239] width 19 height 20
click at [255, 241] on input "23" at bounding box center [250, 239] width 19 height 20
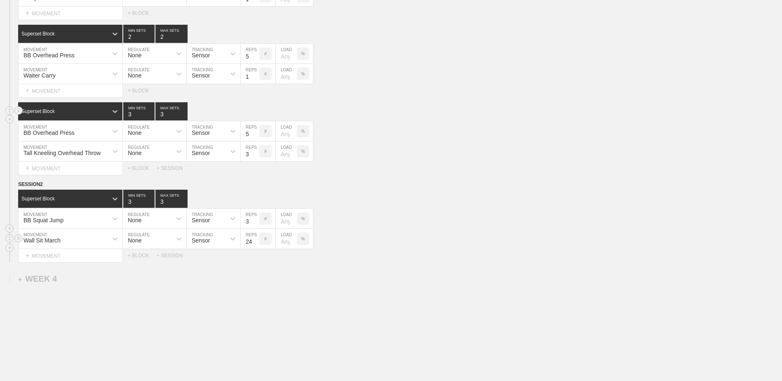
click at [255, 241] on input "24" at bounding box center [250, 239] width 19 height 20
click at [255, 241] on input "25" at bounding box center [250, 239] width 19 height 20
click at [255, 241] on input "26" at bounding box center [250, 239] width 19 height 20
click at [255, 241] on input "27" at bounding box center [250, 239] width 19 height 20
click at [255, 241] on input "28" at bounding box center [250, 239] width 19 height 20
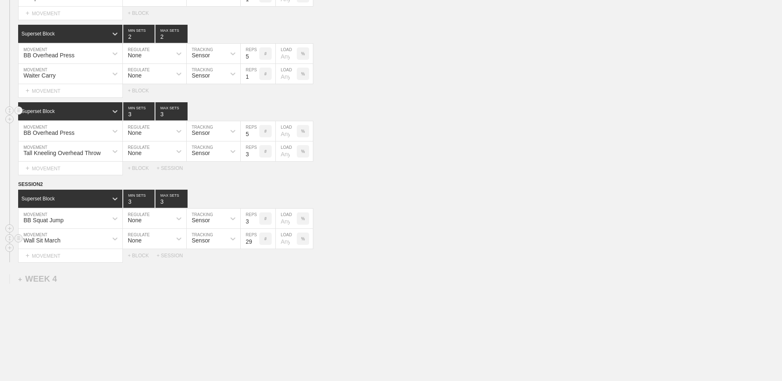
click at [255, 241] on input "29" at bounding box center [250, 239] width 19 height 20
type input "30"
click at [255, 241] on input "30" at bounding box center [250, 239] width 19 height 20
click at [144, 258] on div "+ BLOCK" at bounding box center [142, 256] width 29 height 6
click at [85, 275] on div "Standard Block" at bounding box center [62, 276] width 89 height 7
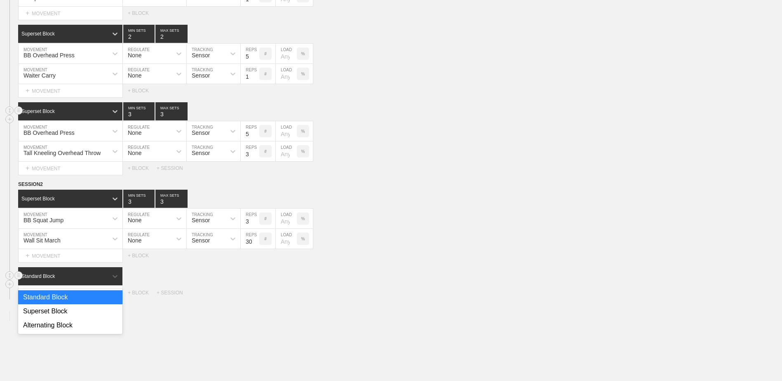
click at [82, 311] on div "Superset Block" at bounding box center [70, 311] width 104 height 14
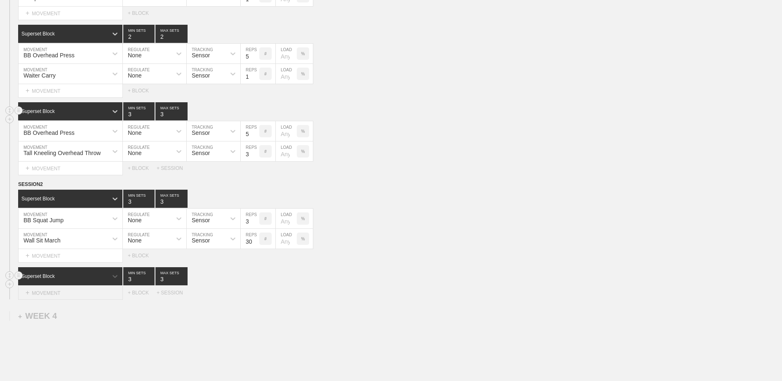
click at [75, 292] on div "+ MOVEMENT" at bounding box center [70, 293] width 105 height 14
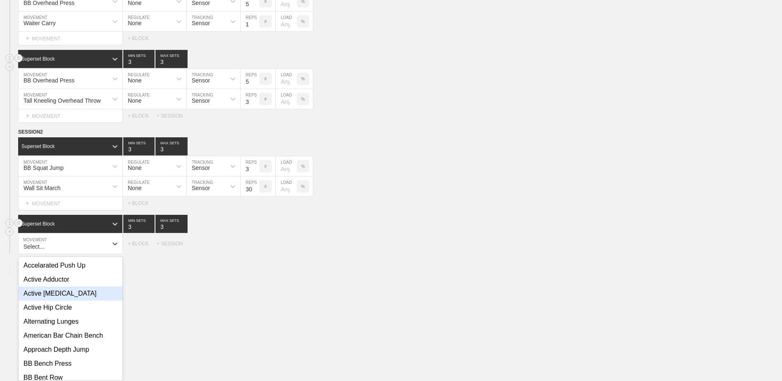
scroll to position [1435, 0]
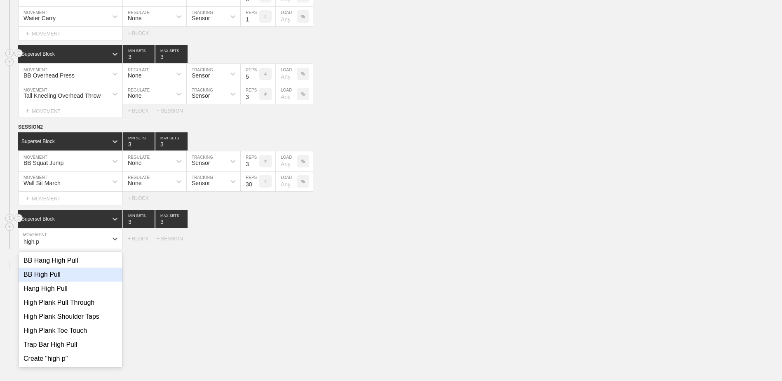
click at [68, 282] on div "BB High Pull" at bounding box center [71, 275] width 104 height 14
type input "high p"
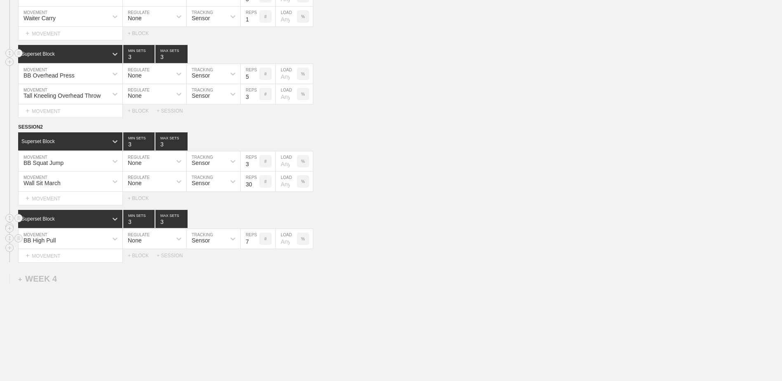
click at [254, 244] on input "7" at bounding box center [250, 239] width 19 height 20
click at [256, 244] on input "6" at bounding box center [250, 239] width 19 height 20
click at [256, 244] on input "5" at bounding box center [250, 239] width 19 height 20
click at [256, 244] on input "4" at bounding box center [250, 239] width 19 height 20
type input "3"
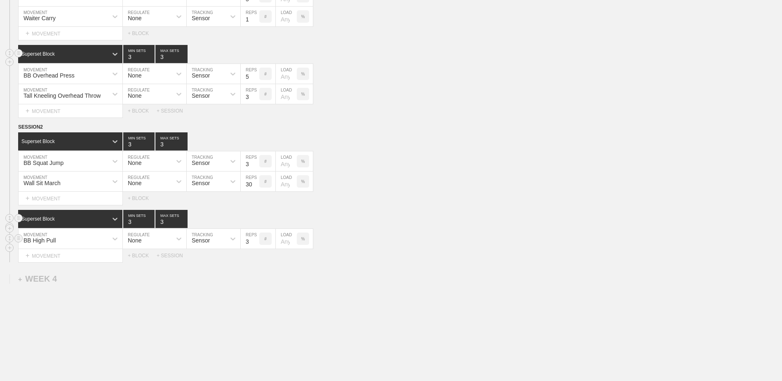
click at [256, 244] on input "3" at bounding box center [250, 239] width 19 height 20
click at [72, 257] on div "+ MOVEMENT" at bounding box center [70, 256] width 105 height 14
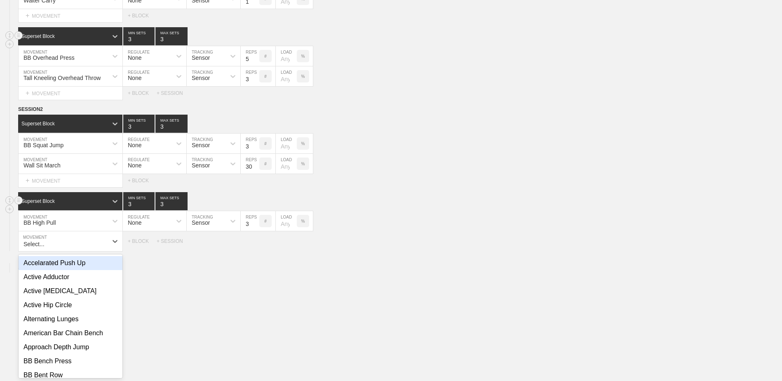
scroll to position [1455, 0]
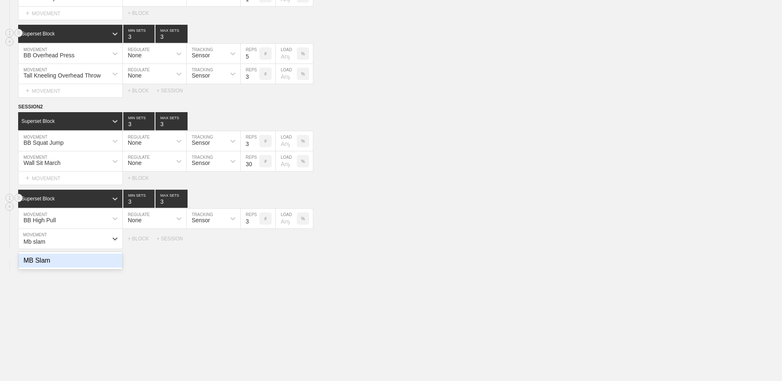
click at [73, 260] on div "MB Slam" at bounding box center [71, 261] width 104 height 14
type input "Mb slam"
click at [255, 244] on input "7" at bounding box center [250, 239] width 19 height 20
click at [255, 244] on input "6" at bounding box center [250, 239] width 19 height 20
click at [255, 244] on input "5" at bounding box center [250, 239] width 19 height 20
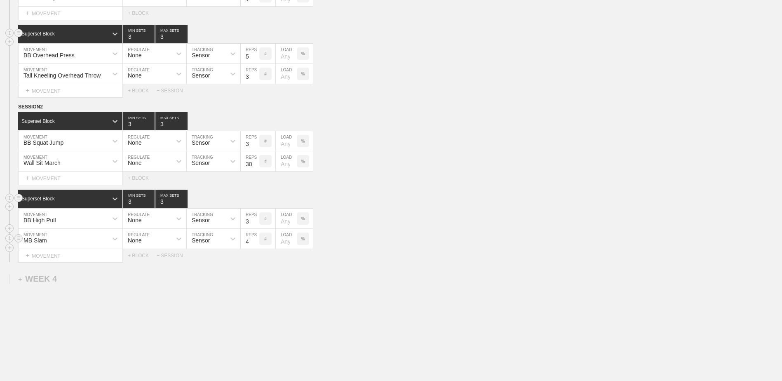
click at [255, 244] on input "4" at bounding box center [250, 239] width 19 height 20
type input "3"
click at [255, 244] on input "3" at bounding box center [250, 239] width 19 height 20
click at [140, 256] on div "+ BLOCK" at bounding box center [142, 256] width 29 height 6
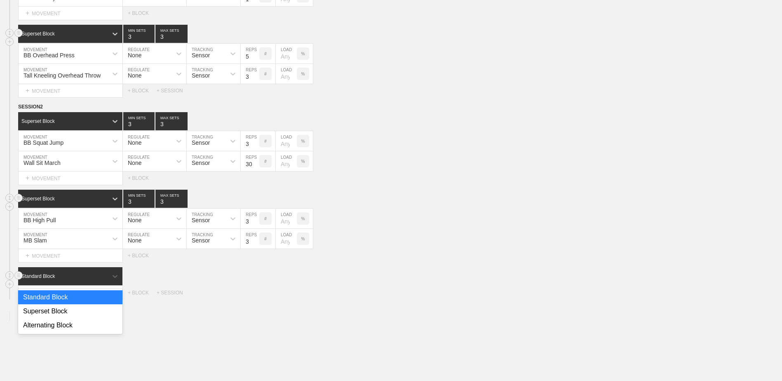
click at [100, 279] on div "Standard Block" at bounding box center [62, 276] width 89 height 7
click at [85, 315] on div "Superset Block" at bounding box center [70, 311] width 104 height 14
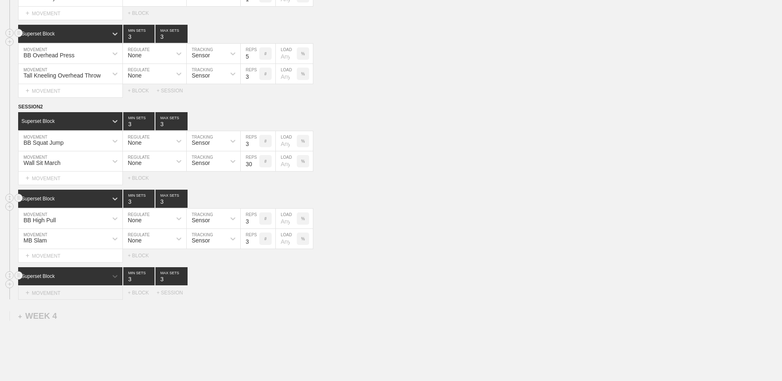
click at [71, 296] on div "+ MOVEMENT" at bounding box center [70, 293] width 105 height 14
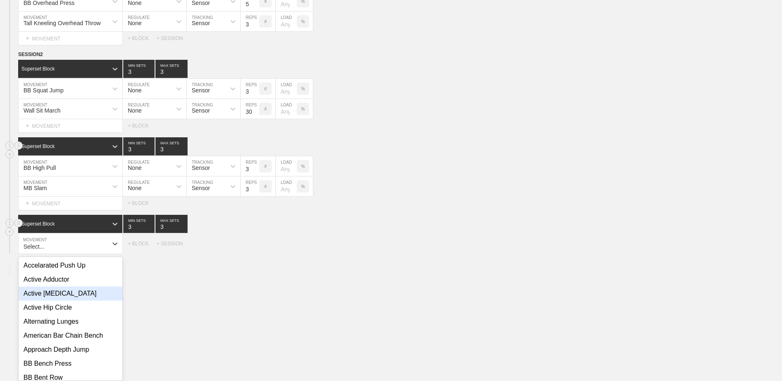
scroll to position [1512, 0]
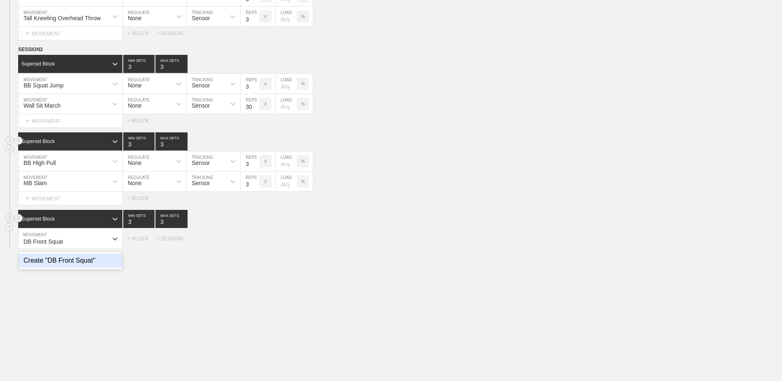
click at [68, 268] on div "Create "DB Front Squat"" at bounding box center [71, 261] width 104 height 14
type input "DB Front Squat"
click at [58, 261] on div "+ MOVEMENT" at bounding box center [70, 256] width 105 height 14
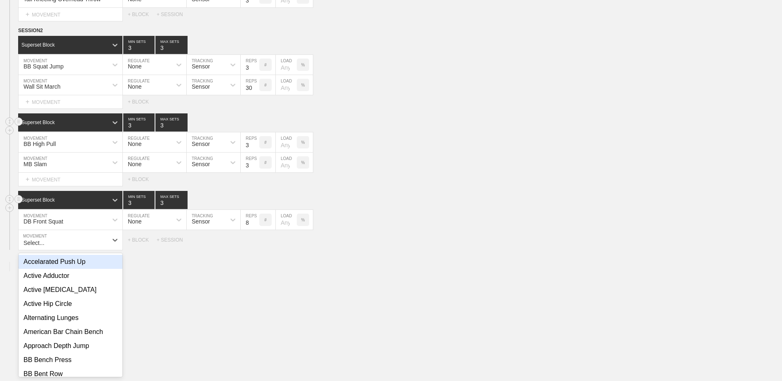
scroll to position [1532, 0]
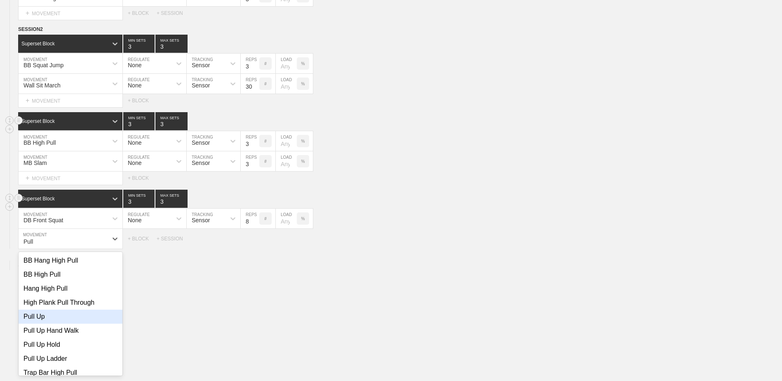
click at [51, 323] on div "Pull Up" at bounding box center [71, 317] width 104 height 14
type input "Pull"
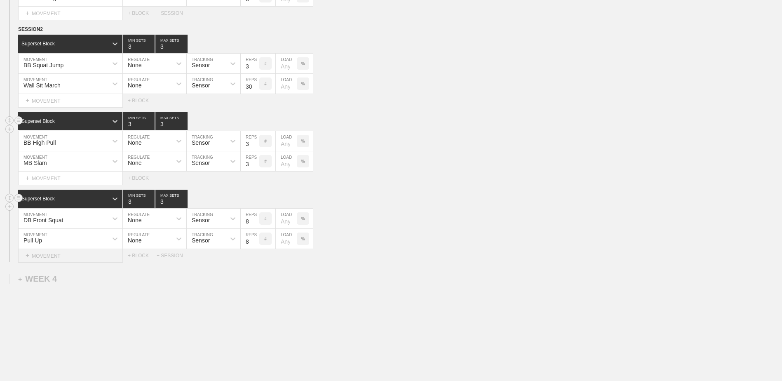
click at [92, 261] on div "+ MOVEMENT" at bounding box center [70, 256] width 105 height 14
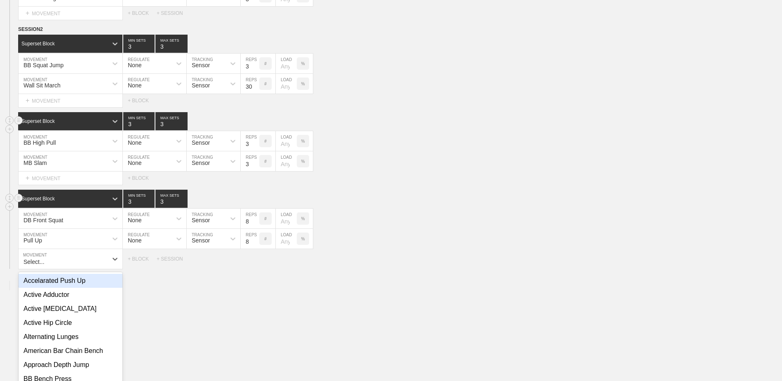
scroll to position [1553, 0]
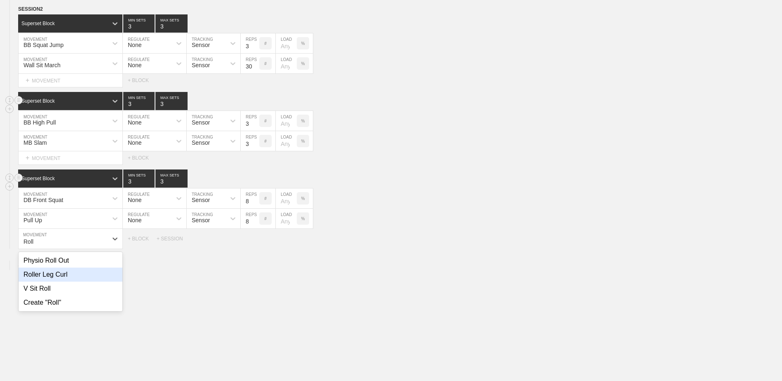
click at [96, 282] on div "Roller Leg Curl" at bounding box center [71, 275] width 104 height 14
type input "Roll"
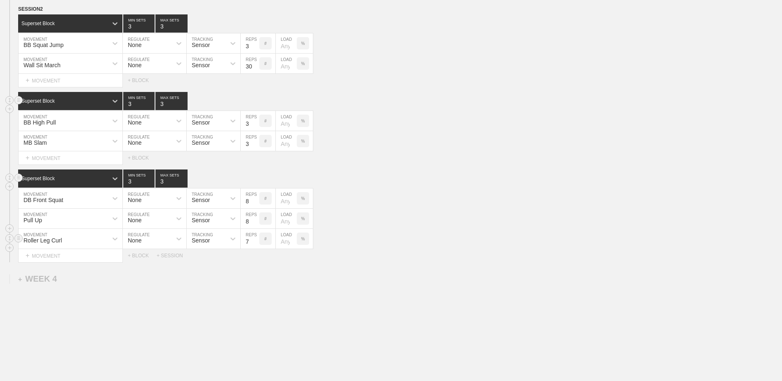
click at [255, 245] on input "7" at bounding box center [250, 239] width 19 height 20
click at [255, 245] on input "6" at bounding box center [250, 239] width 19 height 20
click at [255, 245] on input "5" at bounding box center [250, 239] width 19 height 20
click at [255, 245] on input "4" at bounding box center [250, 239] width 19 height 20
click at [255, 240] on input "5" at bounding box center [250, 239] width 19 height 20
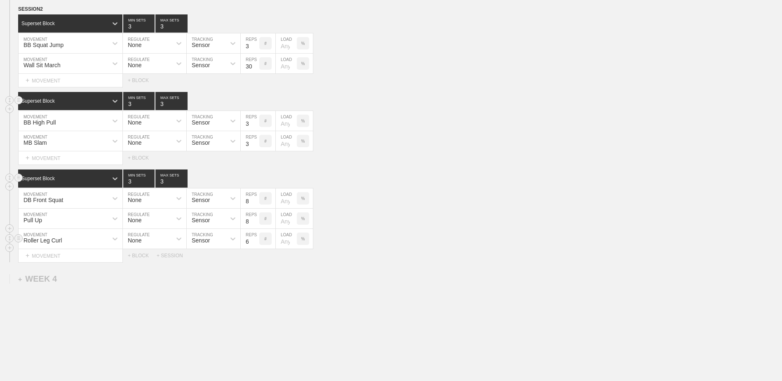
type input "6"
click at [255, 240] on input "6" at bounding box center [250, 239] width 19 height 20
click at [80, 259] on div "+ MOVEMENT" at bounding box center [70, 256] width 105 height 14
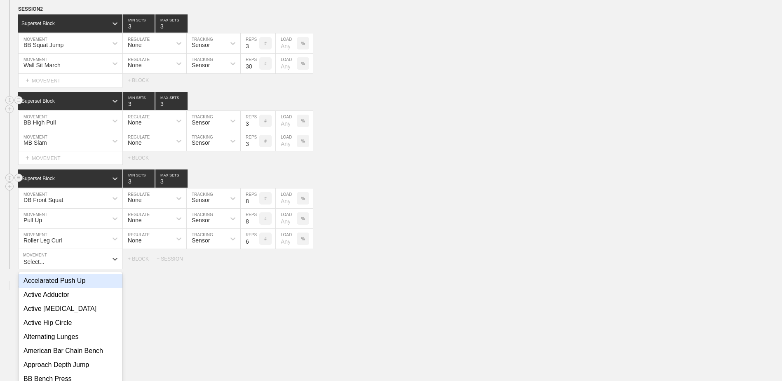
scroll to position [1573, 0]
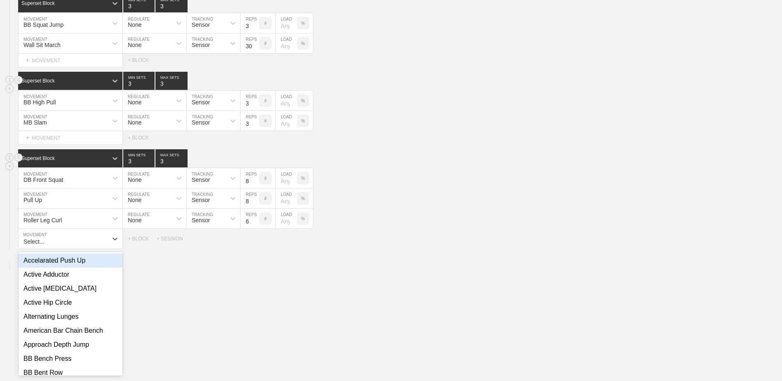
type input "W"
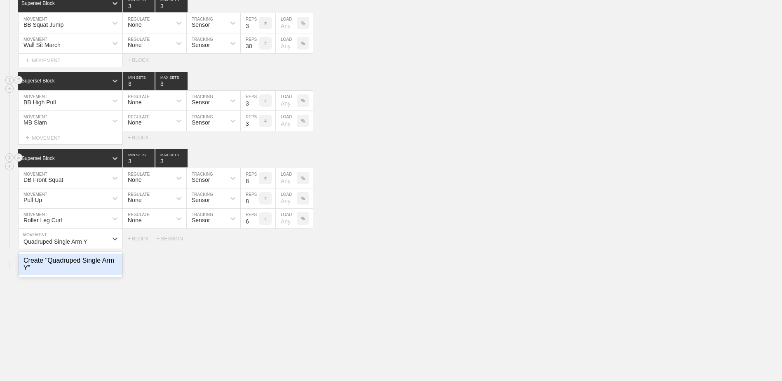
click at [85, 269] on div "Create "Quadruped Single Arm Y"" at bounding box center [71, 264] width 104 height 21
type input "Quadruped Single Arm Y"
click at [255, 241] on input "9" at bounding box center [250, 239] width 19 height 20
type input "10"
click at [255, 241] on input "10" at bounding box center [250, 239] width 19 height 20
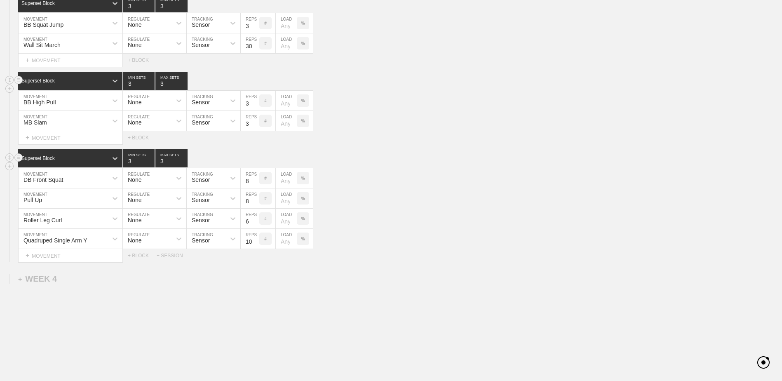
type input "2"
click at [151, 165] on input "2" at bounding box center [138, 158] width 31 height 18
type input "2"
click at [183, 164] on input "2" at bounding box center [171, 158] width 32 height 18
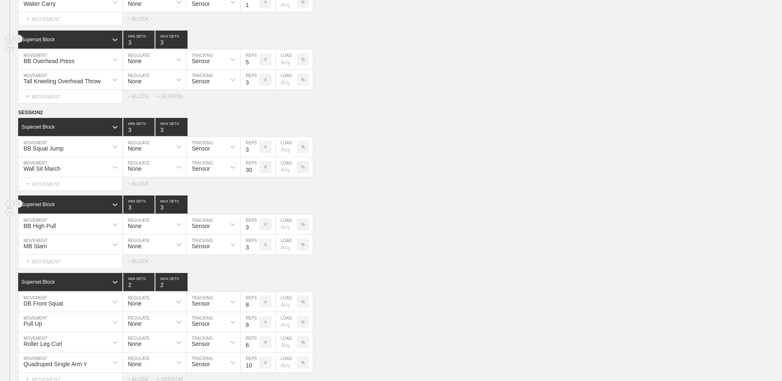
scroll to position [1532, 0]
